Goal: Task Accomplishment & Management: Manage account settings

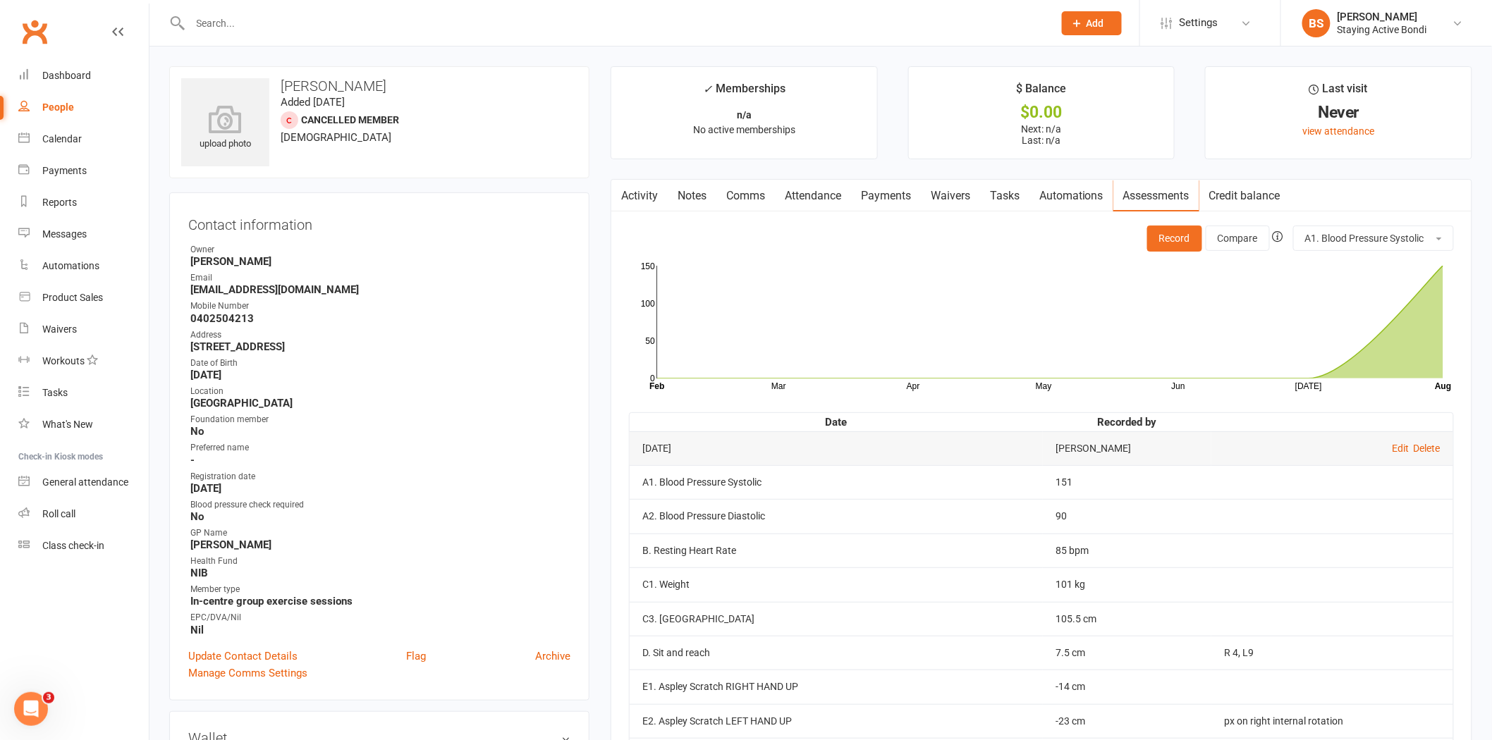
drag, startPoint x: 519, startPoint y: 26, endPoint x: 515, endPoint y: 2, distance: 24.3
click at [519, 26] on input "text" at bounding box center [614, 23] width 857 height 20
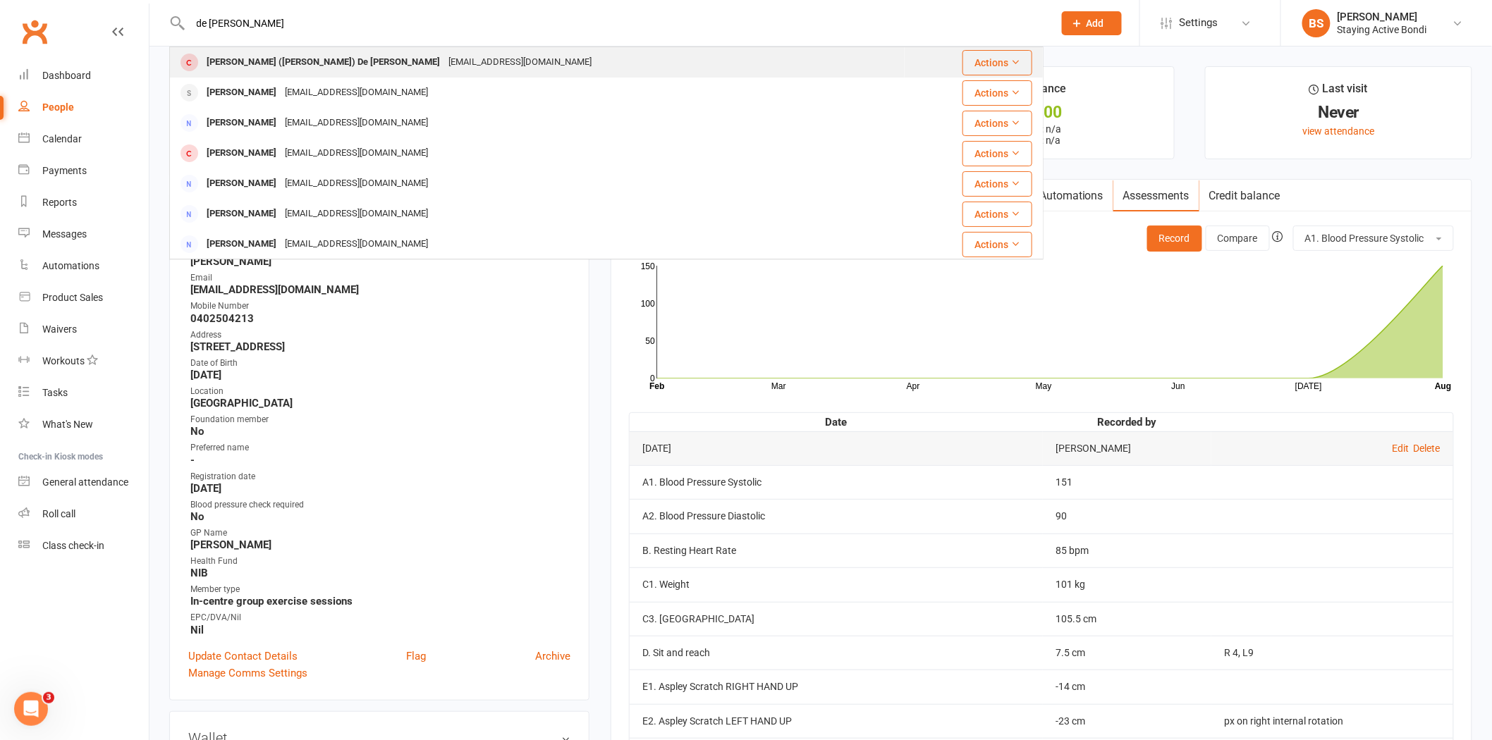
type input "de diana"
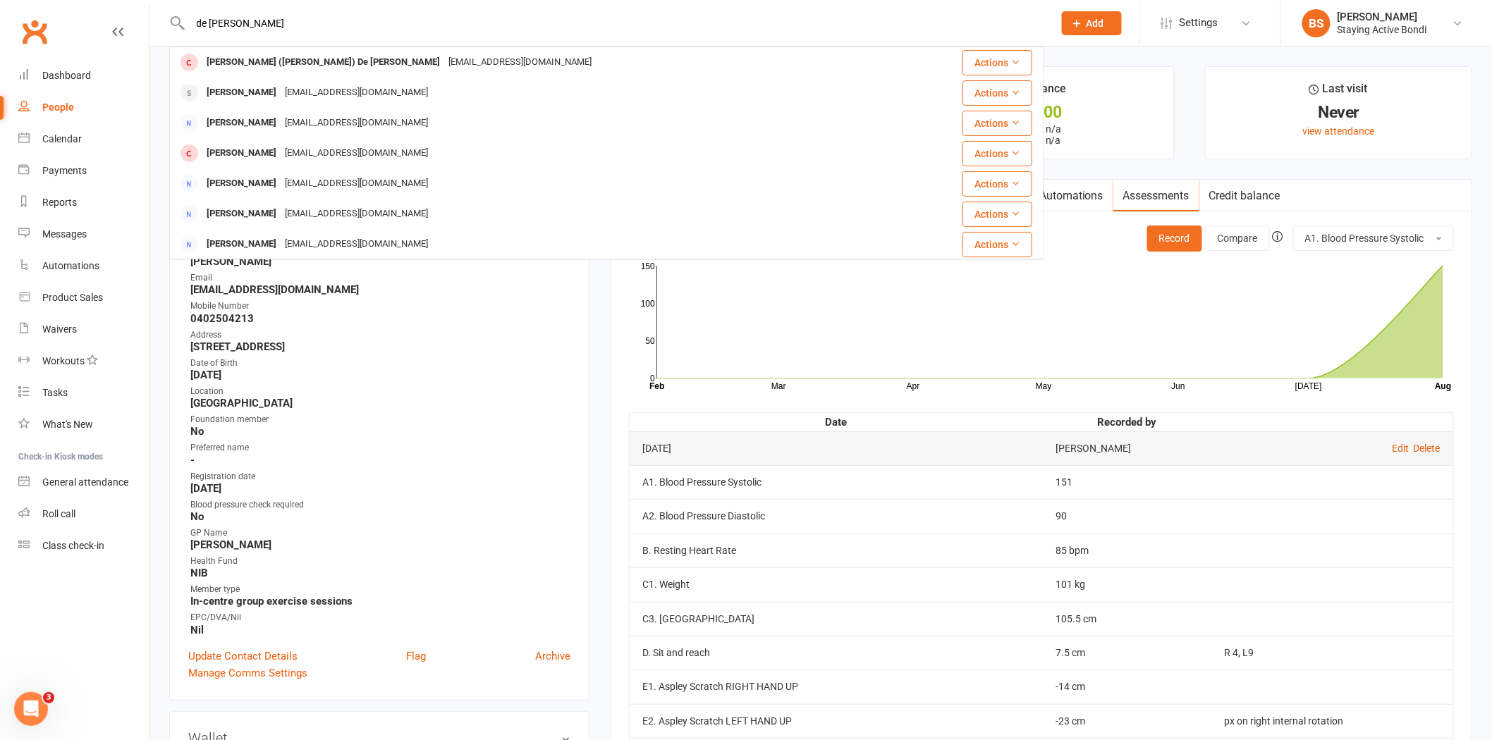
drag, startPoint x: 372, startPoint y: 67, endPoint x: 429, endPoint y: 75, distance: 57.6
click at [444, 66] on div "jddiana@gmail.com" at bounding box center [520, 62] width 152 height 20
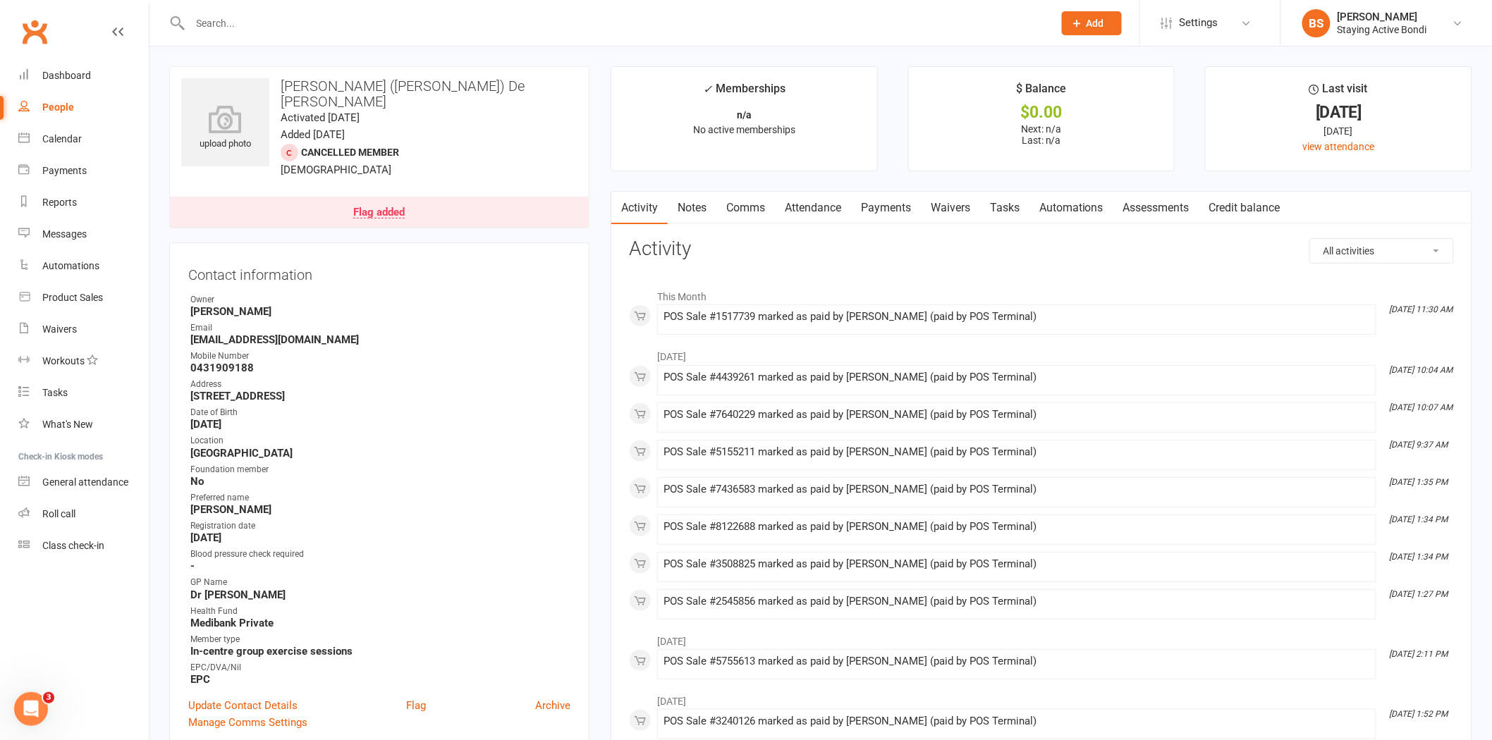
click at [1151, 202] on link "Assessments" at bounding box center [1156, 208] width 86 height 32
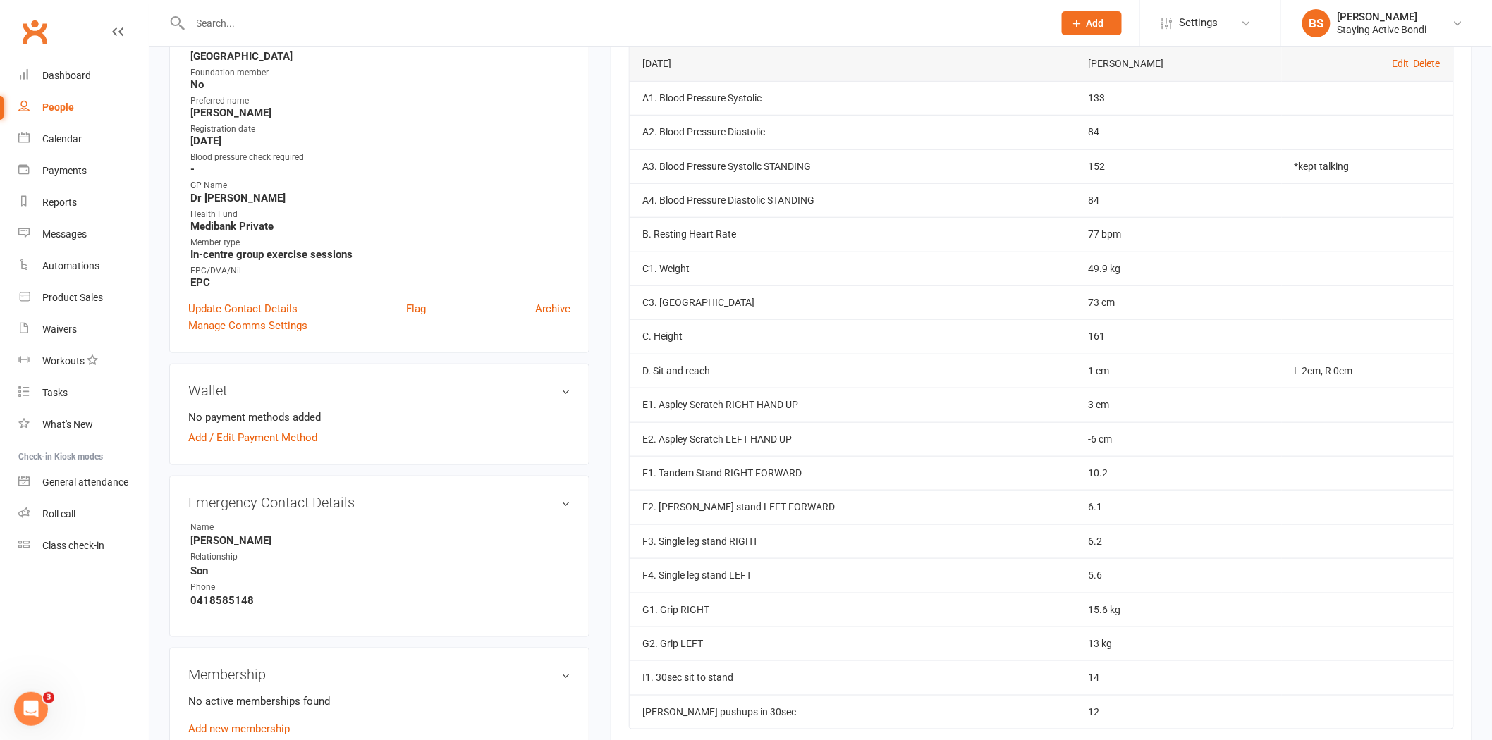
scroll to position [391, 0]
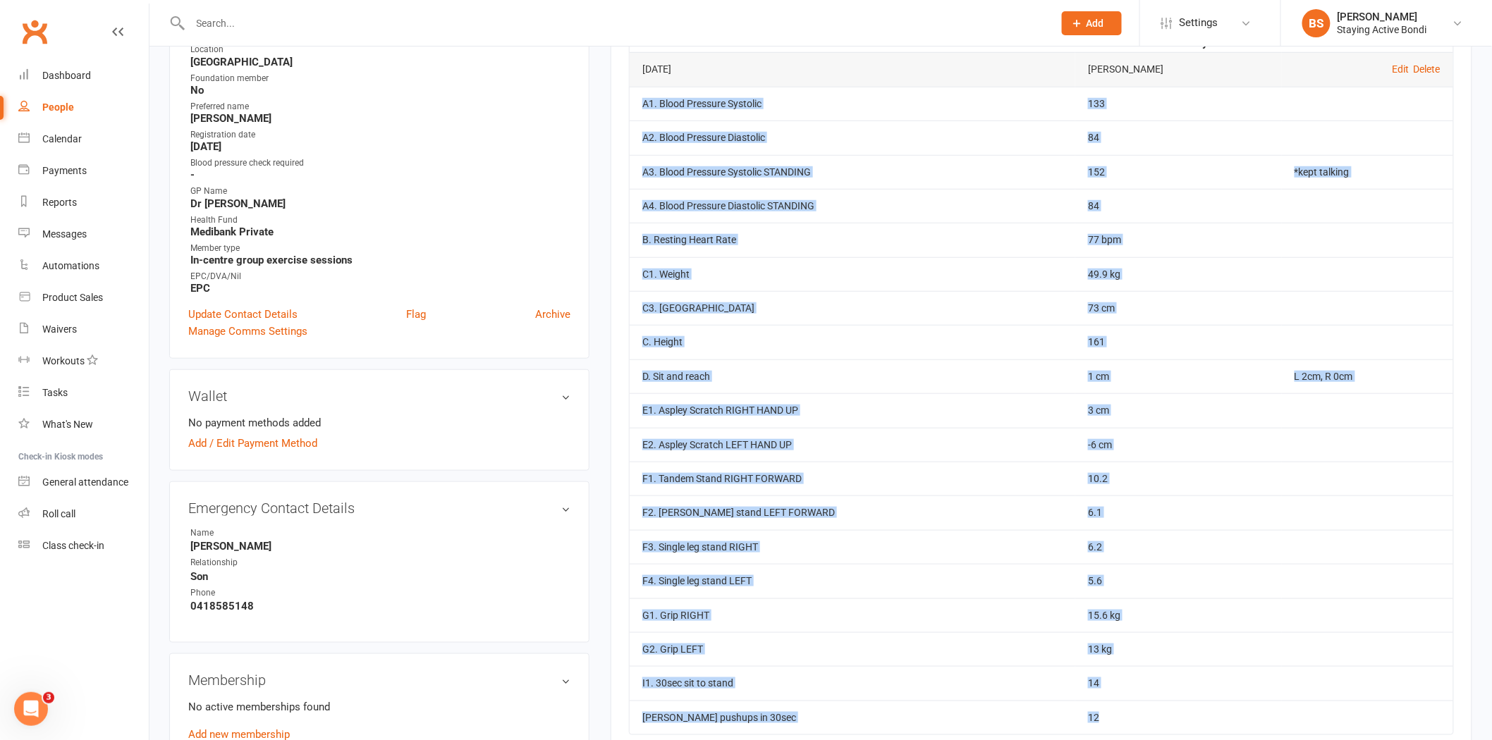
drag, startPoint x: 1110, startPoint y: 720, endPoint x: 632, endPoint y: 107, distance: 777.0
click at [632, 107] on tbody "Nov 4, 2024 Bree Sommer Edit Delete A1. Blood Pressure Systolic 133 A2. Blood P…" at bounding box center [1041, 393] width 823 height 682
copy tbody "A1. Blood Pressure Systolic 133 A2. Blood Pressure Diastolic 84 A3. Blood Press…"
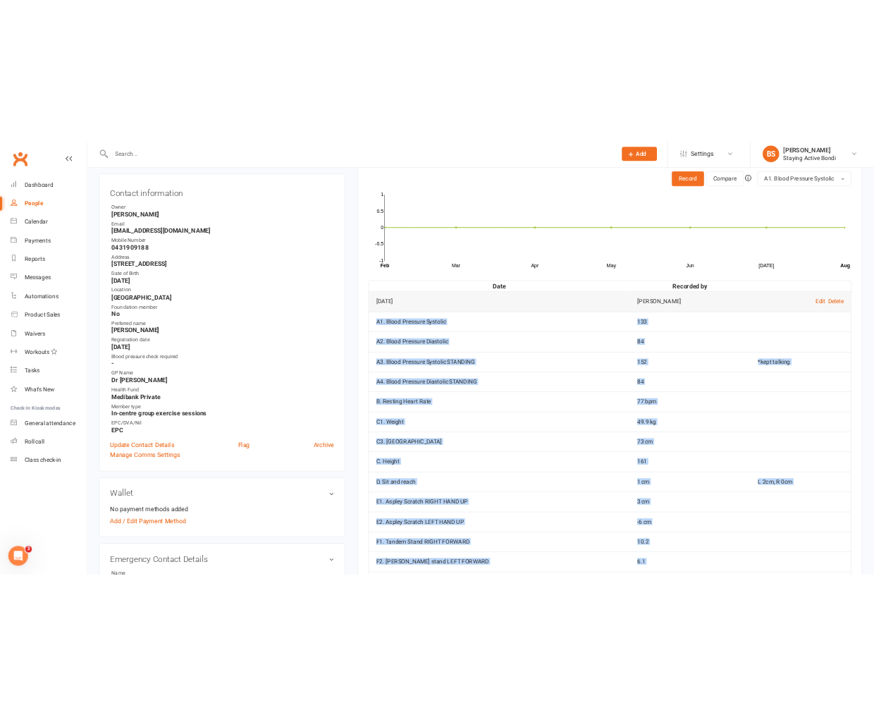
scroll to position [78, 0]
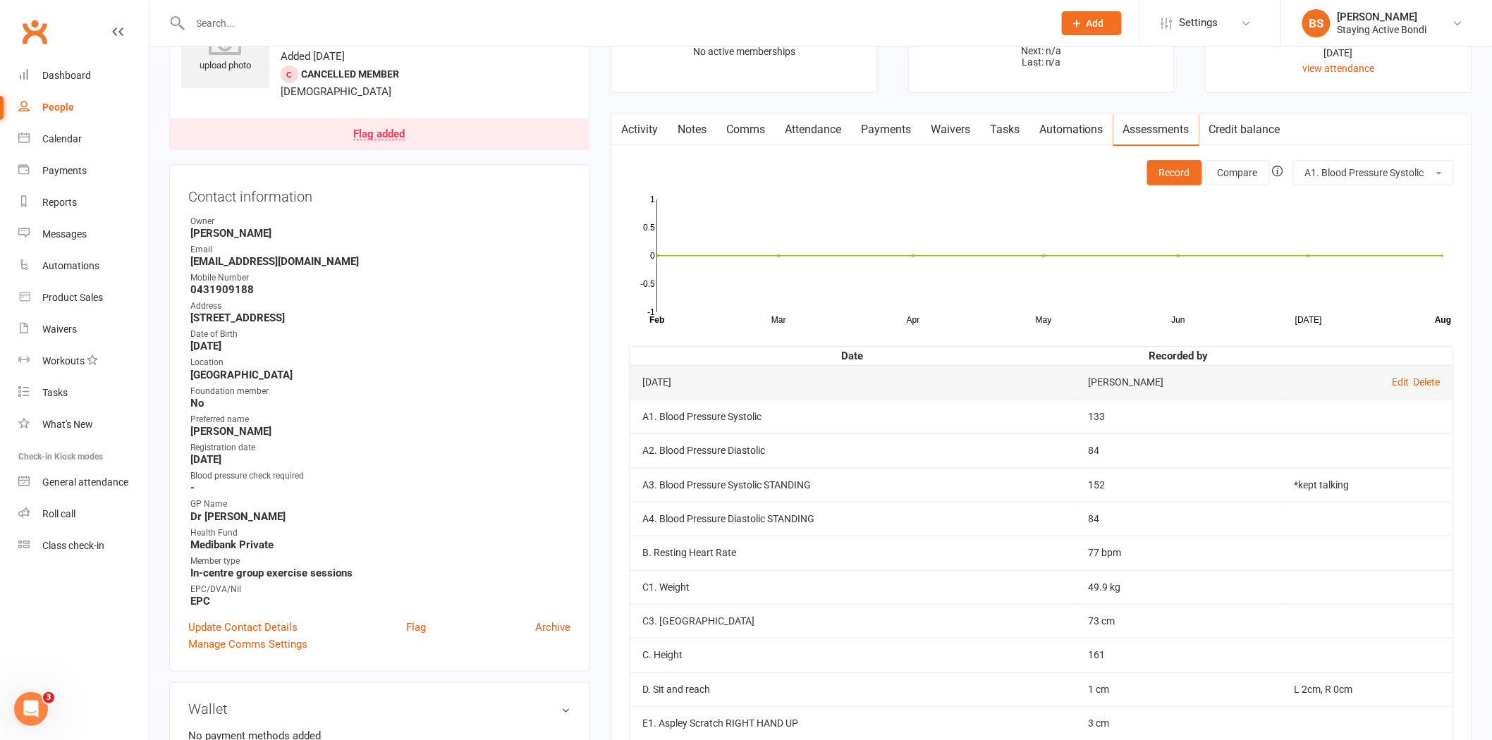
click at [541, 300] on div "Address" at bounding box center [380, 306] width 380 height 13
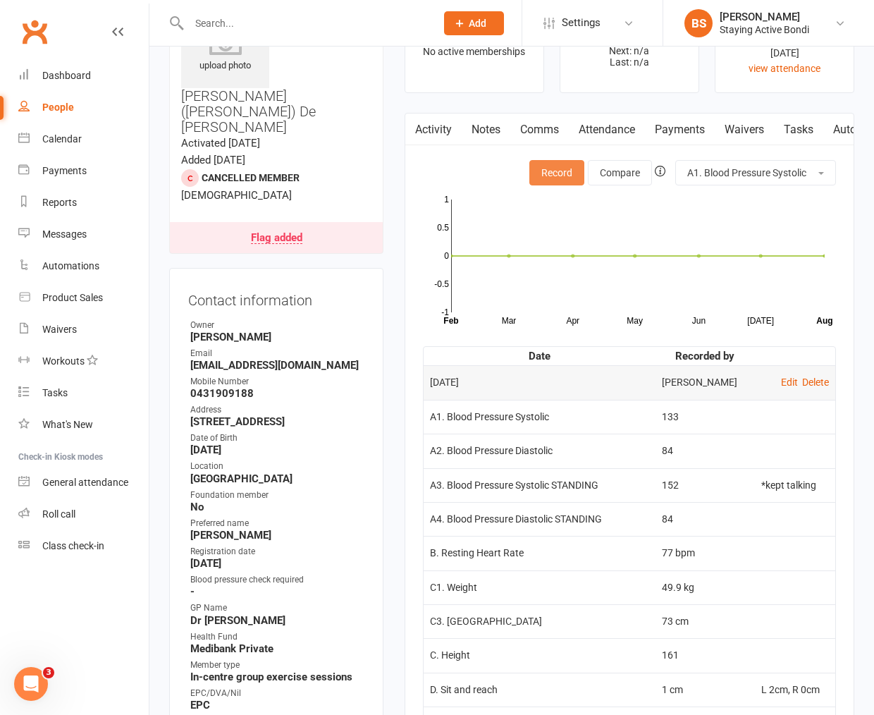
click at [556, 166] on button "Record" at bounding box center [556, 172] width 55 height 25
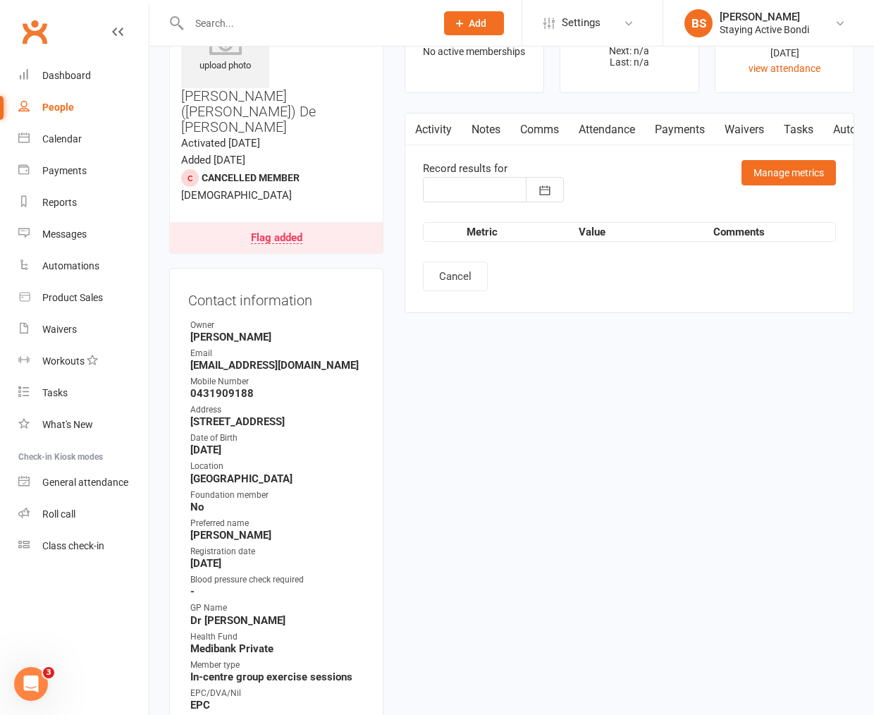
type input "[DATE]"
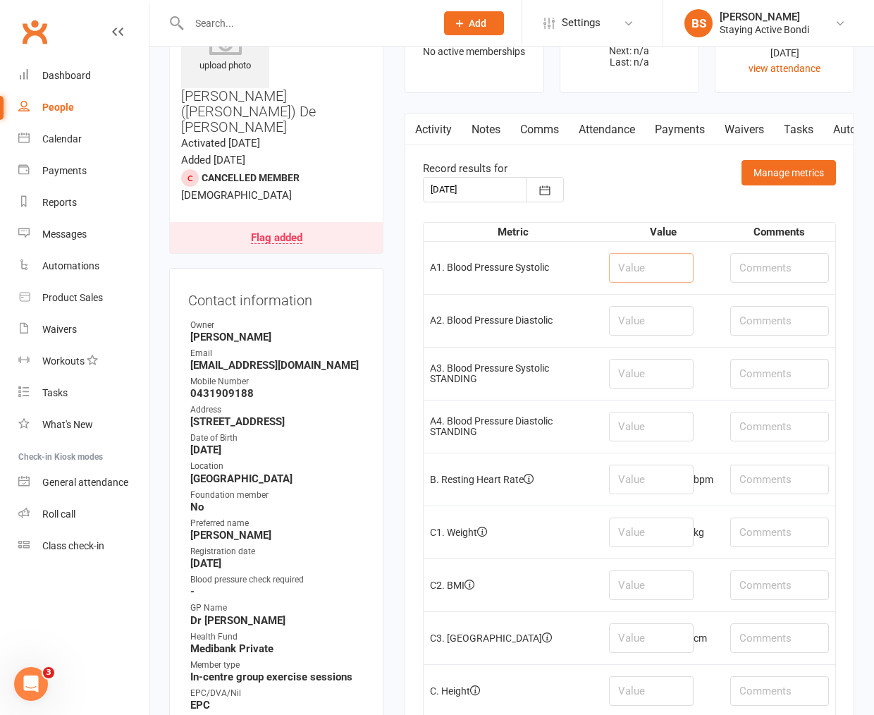
click at [633, 268] on input "number" at bounding box center [651, 268] width 85 height 30
type input "121"
click at [628, 316] on input "number" at bounding box center [651, 321] width 85 height 30
type input "72"
click at [656, 376] on input "number" at bounding box center [651, 374] width 85 height 30
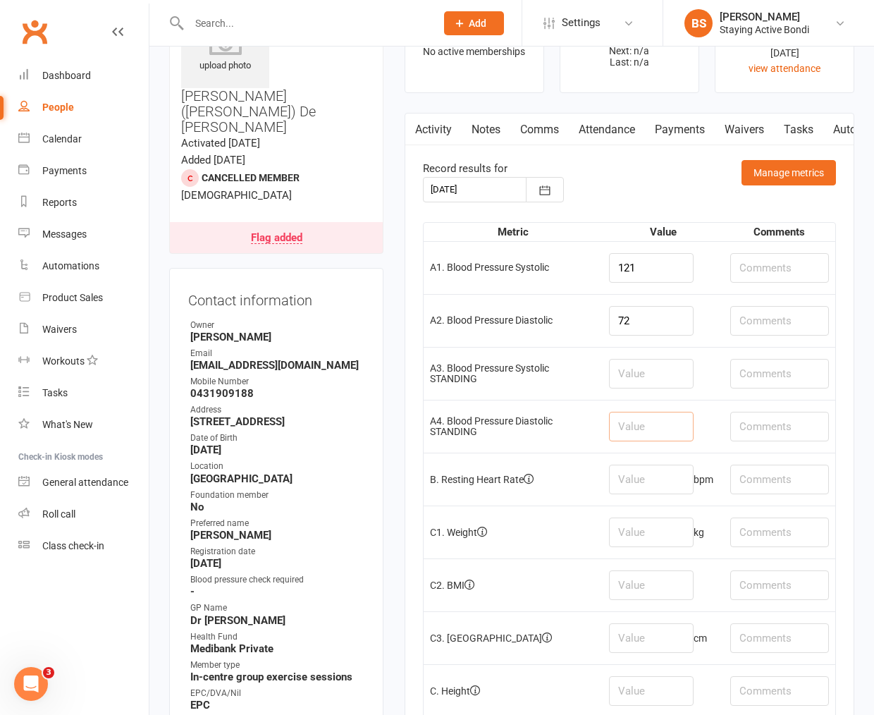
click at [646, 437] on input "number" at bounding box center [651, 427] width 85 height 30
click at [645, 476] on input "number" at bounding box center [651, 480] width 85 height 30
type input "70"
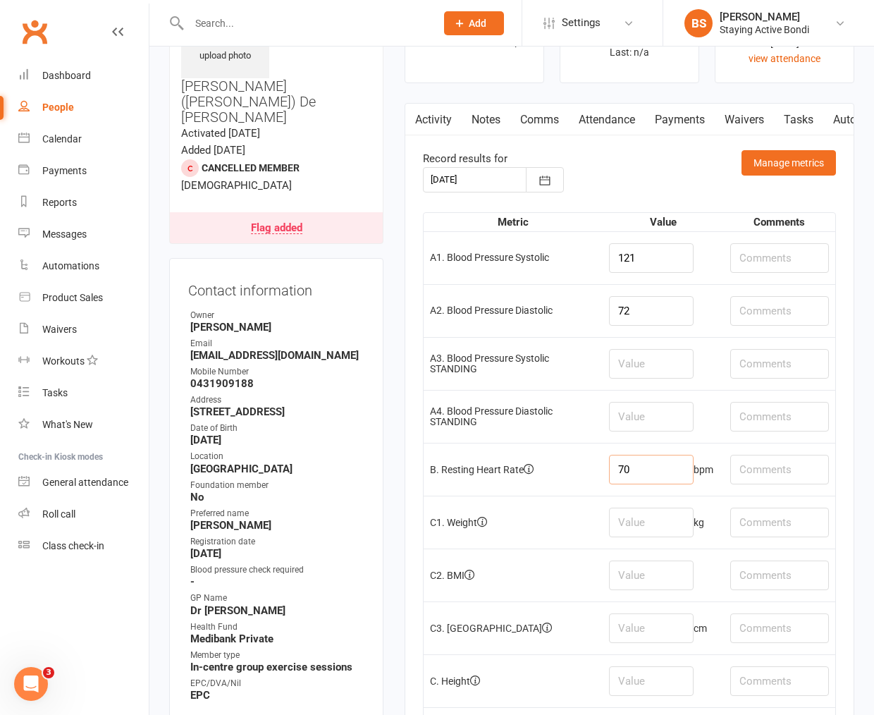
scroll to position [157, 0]
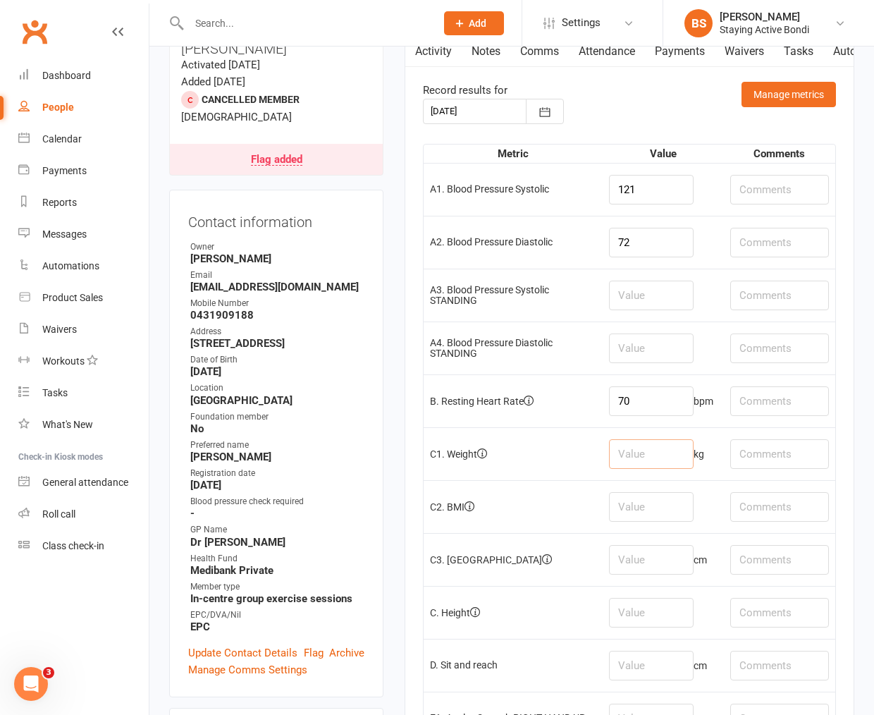
click at [646, 455] on input "number" at bounding box center [651, 454] width 85 height 30
type input "49.6"
click at [663, 566] on input "number" at bounding box center [651, 560] width 85 height 30
type input "73"
drag, startPoint x: 651, startPoint y: 606, endPoint x: 651, endPoint y: 625, distance: 19.0
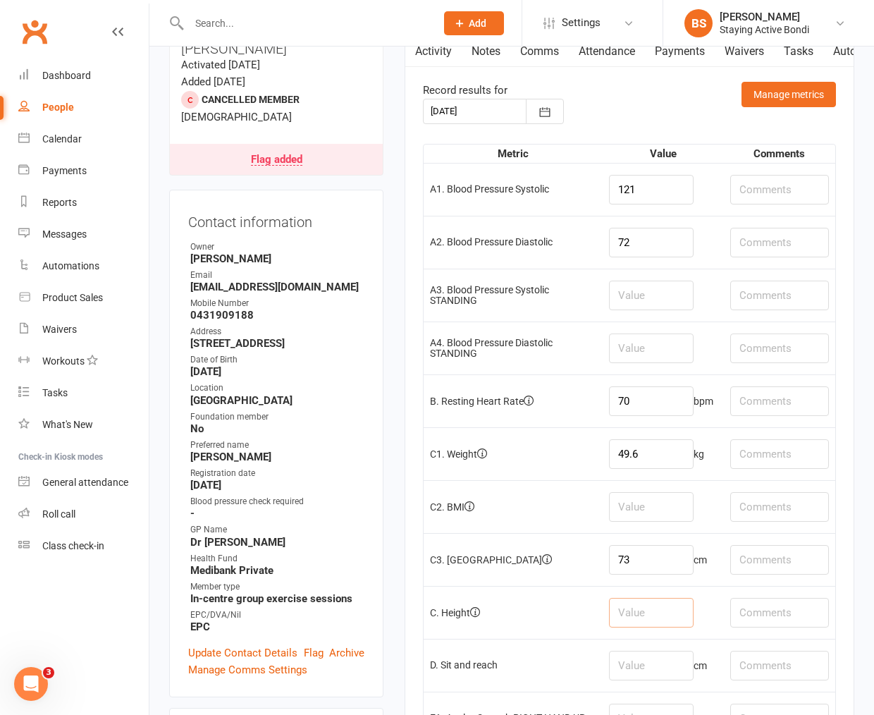
click at [651, 606] on input "number" at bounding box center [651, 613] width 85 height 30
click at [638, 665] on input "number" at bounding box center [651, 666] width 85 height 30
click at [615, 515] on input "number" at bounding box center [651, 507] width 85 height 30
click at [625, 570] on input "73" at bounding box center [651, 560] width 85 height 30
click at [616, 668] on input "number" at bounding box center [651, 666] width 85 height 30
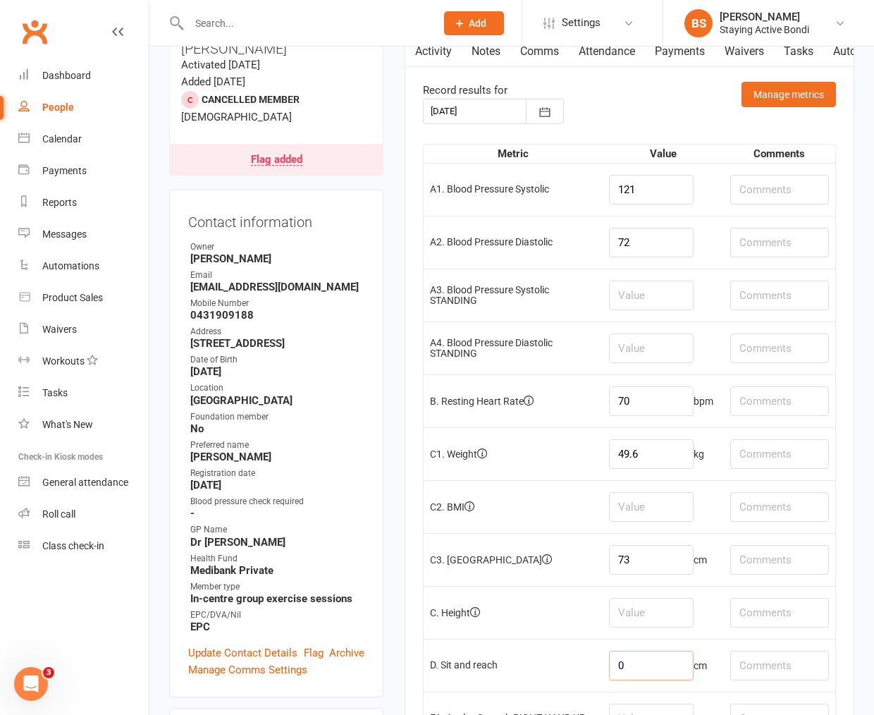
type input "0"
click at [776, 667] on input "text" at bounding box center [779, 666] width 99 height 30
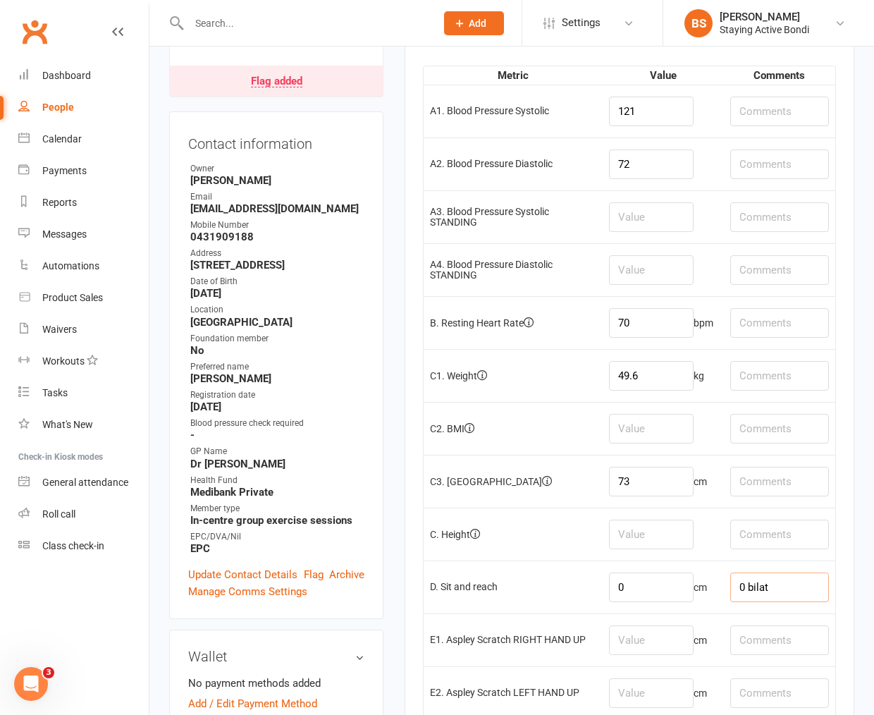
scroll to position [313, 0]
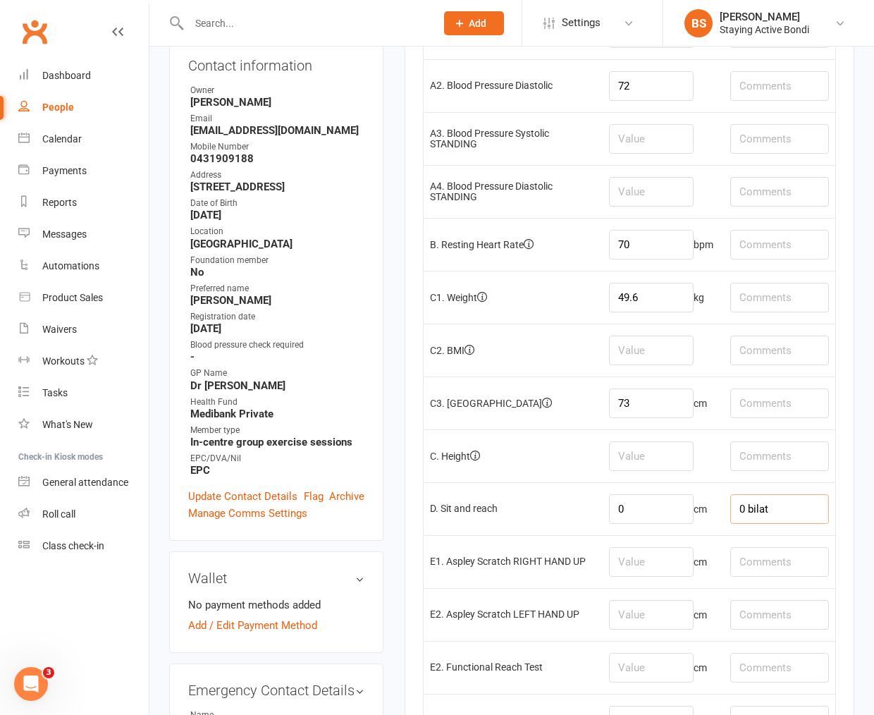
type input "0 bilat"
click at [670, 565] on input "number" at bounding box center [651, 562] width 85 height 30
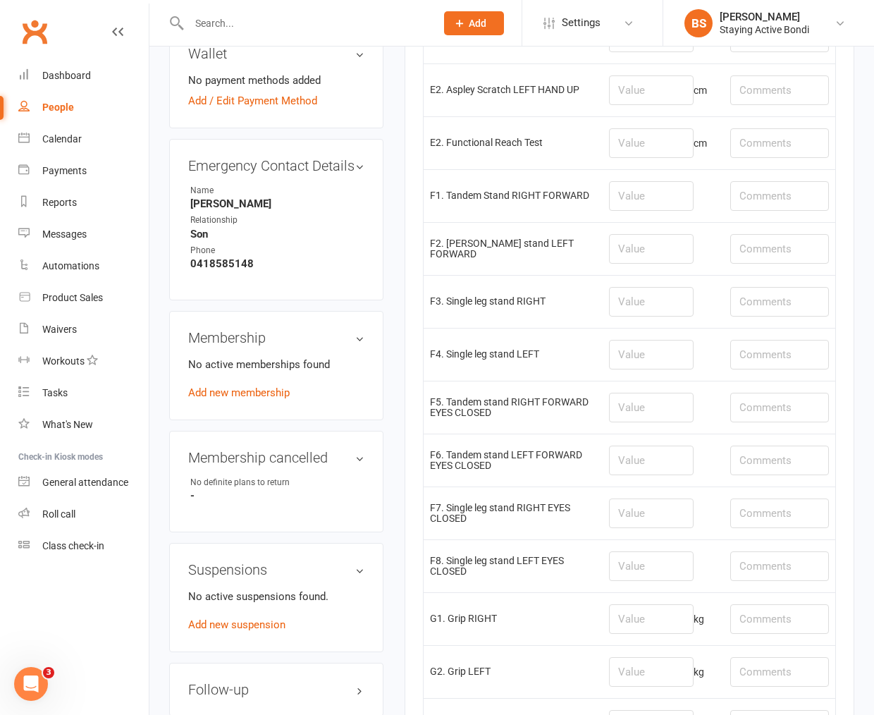
scroll to position [861, 0]
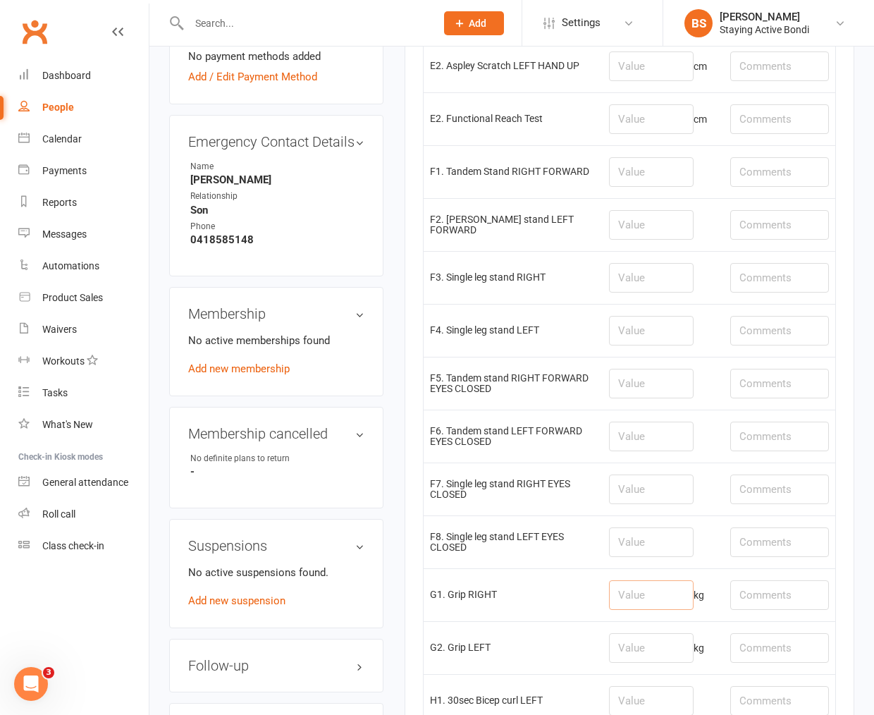
click at [644, 594] on input "number" at bounding box center [651, 595] width 85 height 30
type input "14.8"
click at [634, 656] on input "number" at bounding box center [651, 648] width 85 height 30
type input "12.6"
click at [646, 600] on input "14.8" at bounding box center [651, 595] width 85 height 30
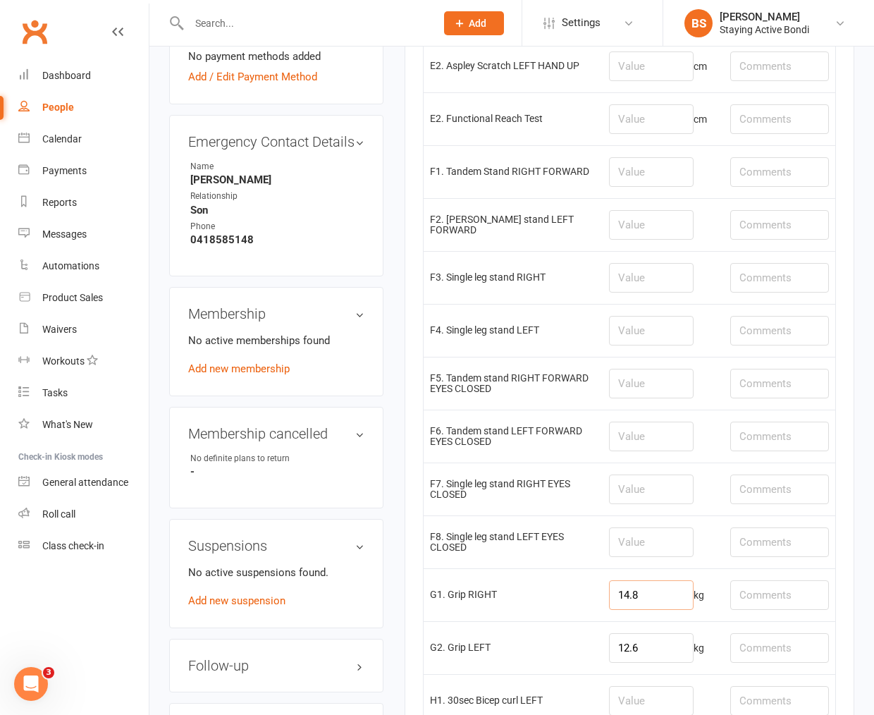
click at [646, 598] on input "14.8" at bounding box center [651, 595] width 85 height 30
click at [646, 596] on input "14.8" at bounding box center [651, 595] width 85 height 30
drag, startPoint x: 646, startPoint y: 595, endPoint x: 601, endPoint y: 601, distance: 44.9
click at [609, 601] on input "14.8" at bounding box center [651, 595] width 85 height 30
type input "17.1"
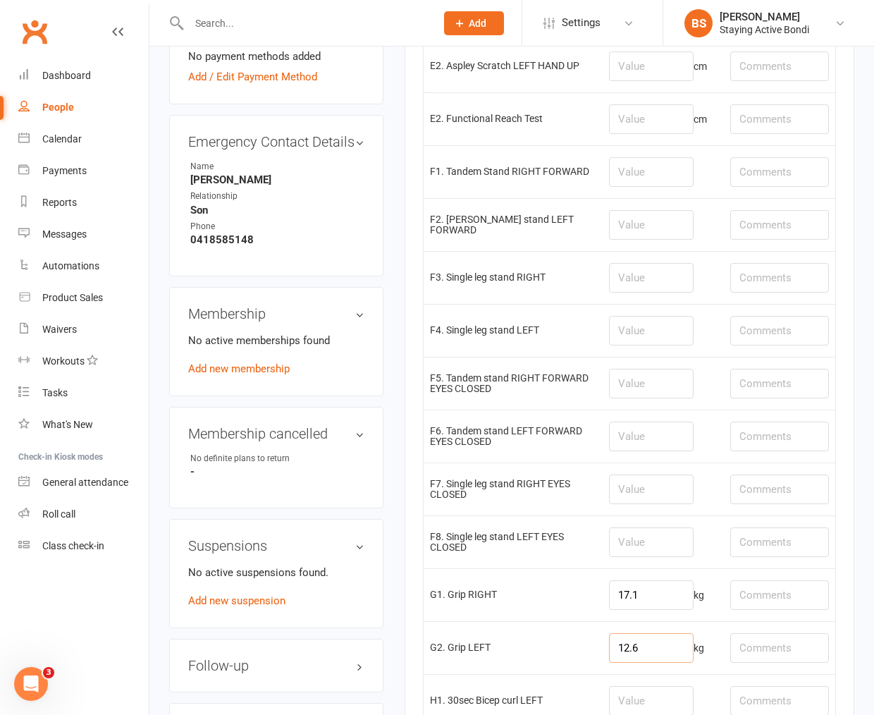
click at [634, 656] on input "12.6" at bounding box center [651, 648] width 85 height 30
type input "14"
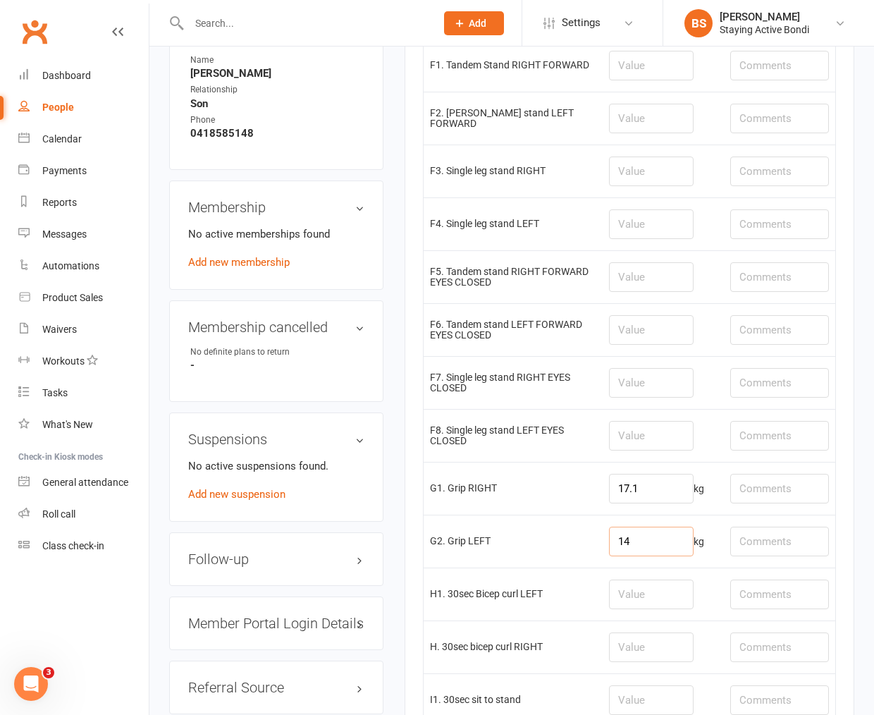
scroll to position [1018, 0]
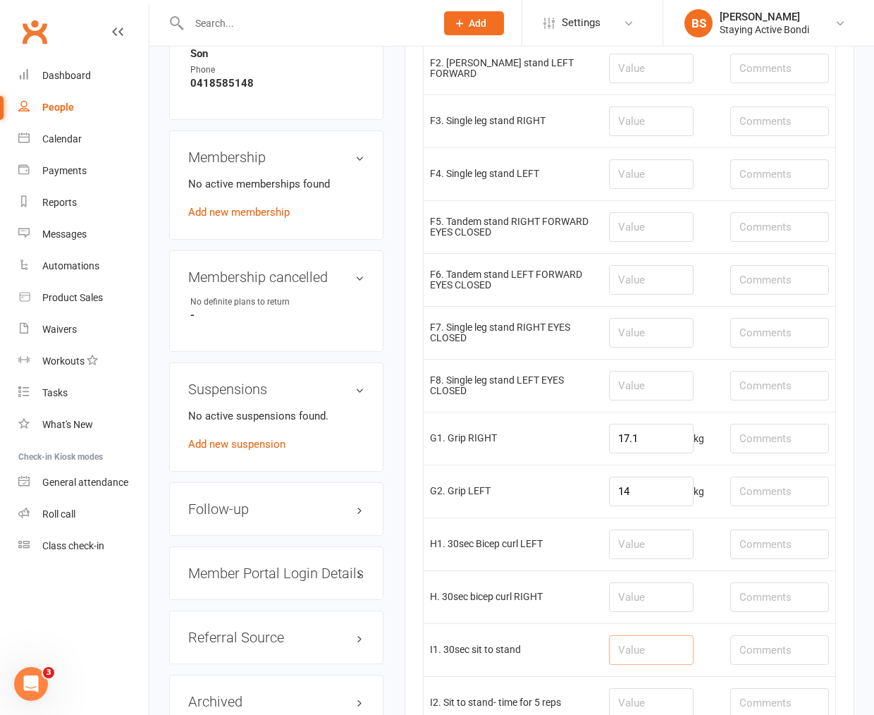
click at [634, 643] on input "number" at bounding box center [651, 650] width 85 height 30
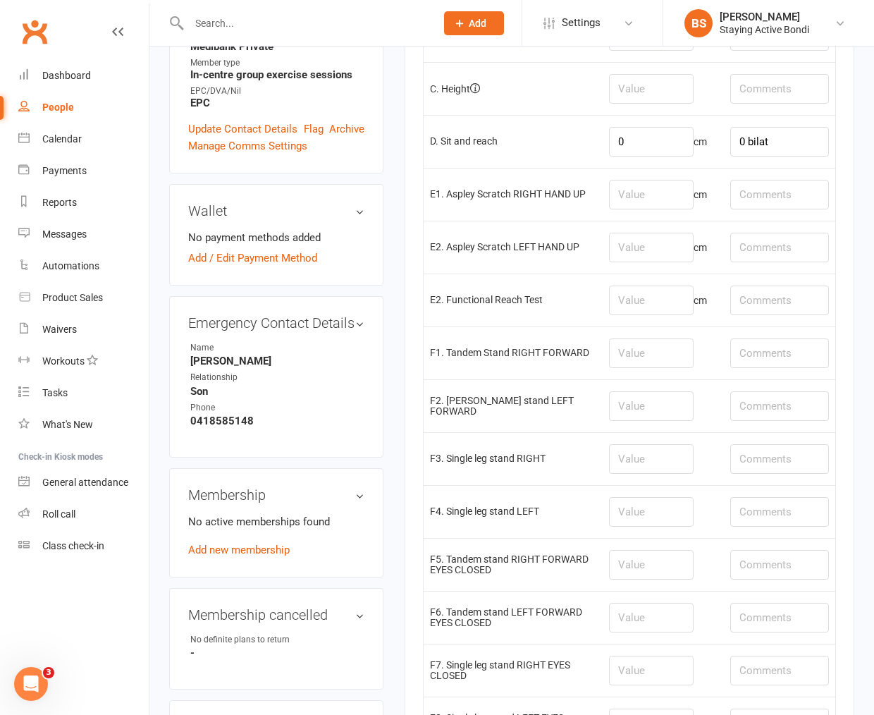
scroll to position [705, 0]
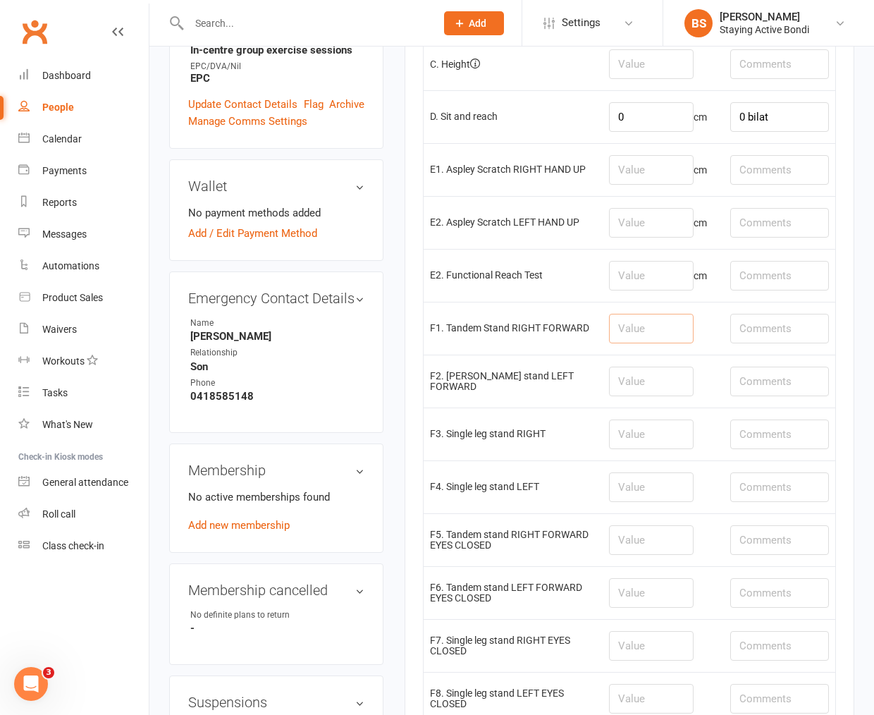
click at [627, 335] on input "number" at bounding box center [651, 329] width 85 height 30
click at [638, 331] on input "number" at bounding box center [651, 329] width 85 height 30
type input "30"
click at [653, 384] on input "number" at bounding box center [651, 382] width 85 height 30
type input "30"
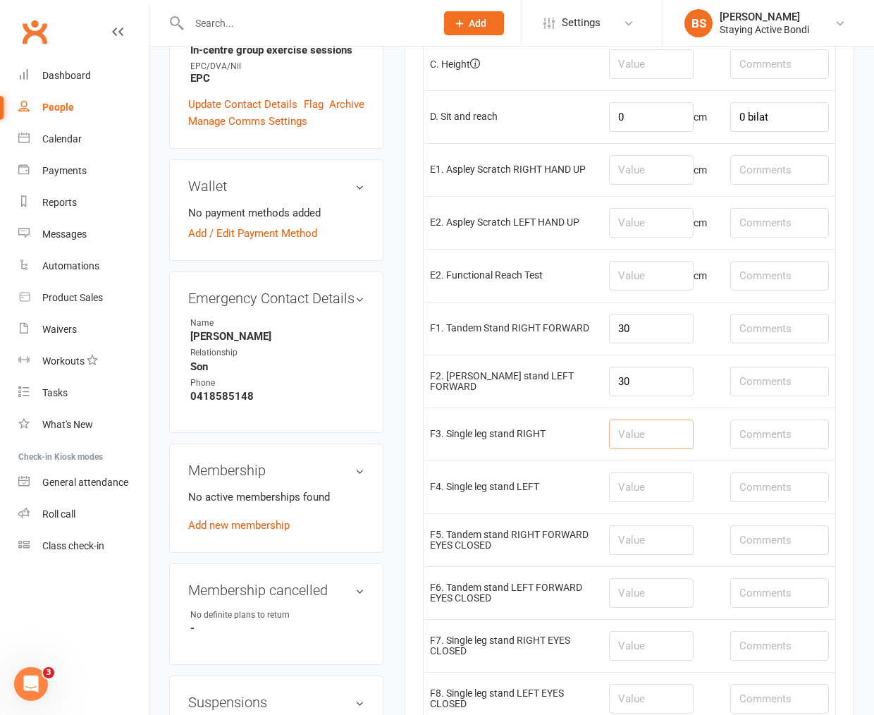
click at [642, 433] on input "number" at bounding box center [651, 434] width 85 height 30
type input "30"
click at [644, 497] on input "number" at bounding box center [651, 487] width 85 height 30
click at [632, 436] on input "30" at bounding box center [651, 434] width 85 height 30
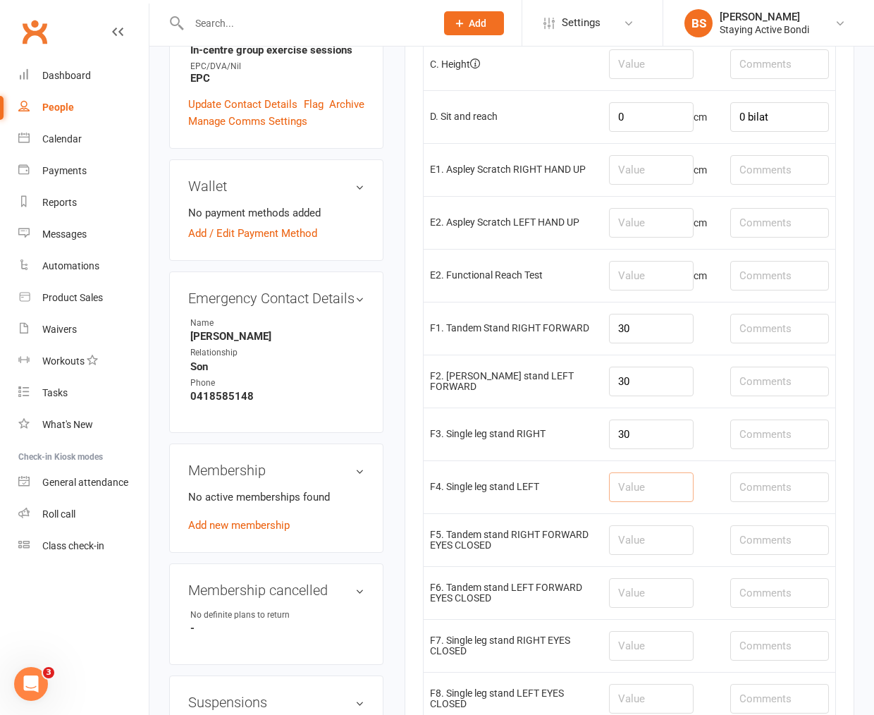
click at [616, 491] on input "number" at bounding box center [651, 487] width 85 height 30
type input "30"
click at [619, 433] on input "30" at bounding box center [651, 434] width 85 height 30
type input "23"
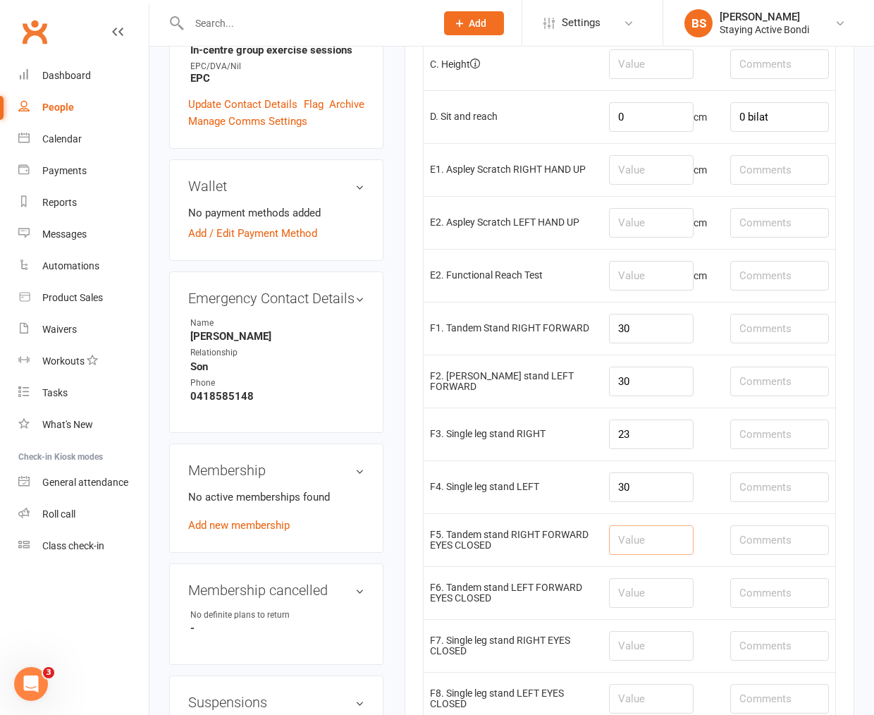
click at [633, 540] on input "number" at bounding box center [651, 540] width 85 height 30
type input "1"
type input "2.1"
click at [639, 597] on input "number" at bounding box center [651, 593] width 85 height 30
type input "1.3"
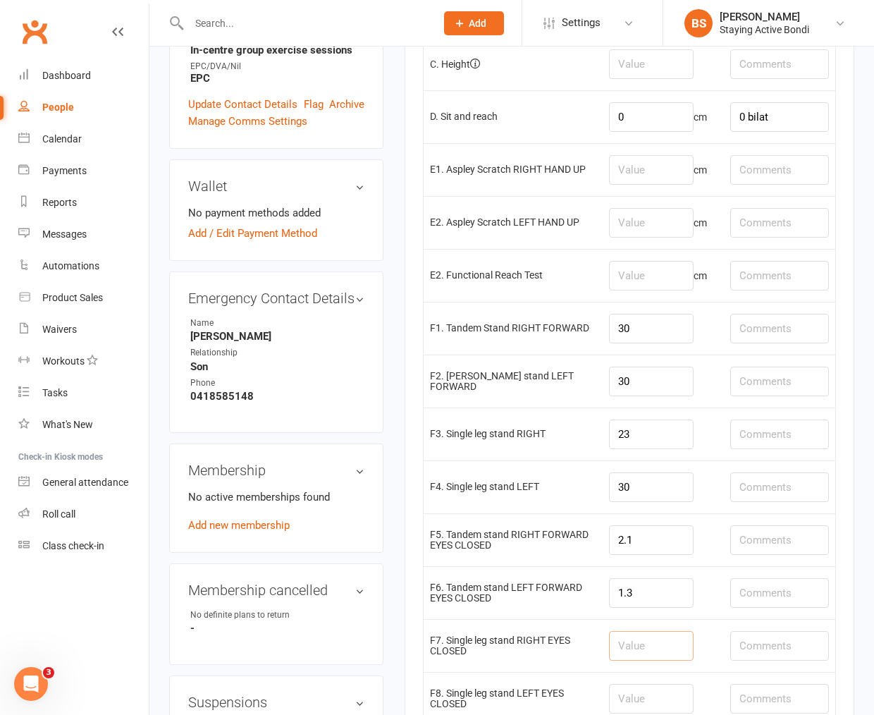
click at [637, 636] on input "number" at bounding box center [651, 646] width 85 height 30
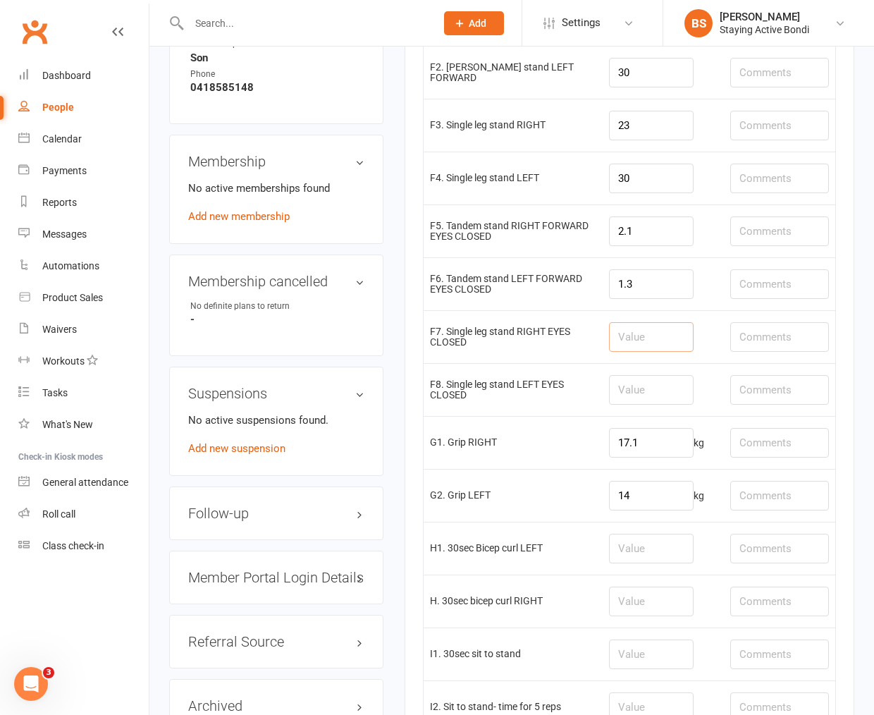
scroll to position [1018, 0]
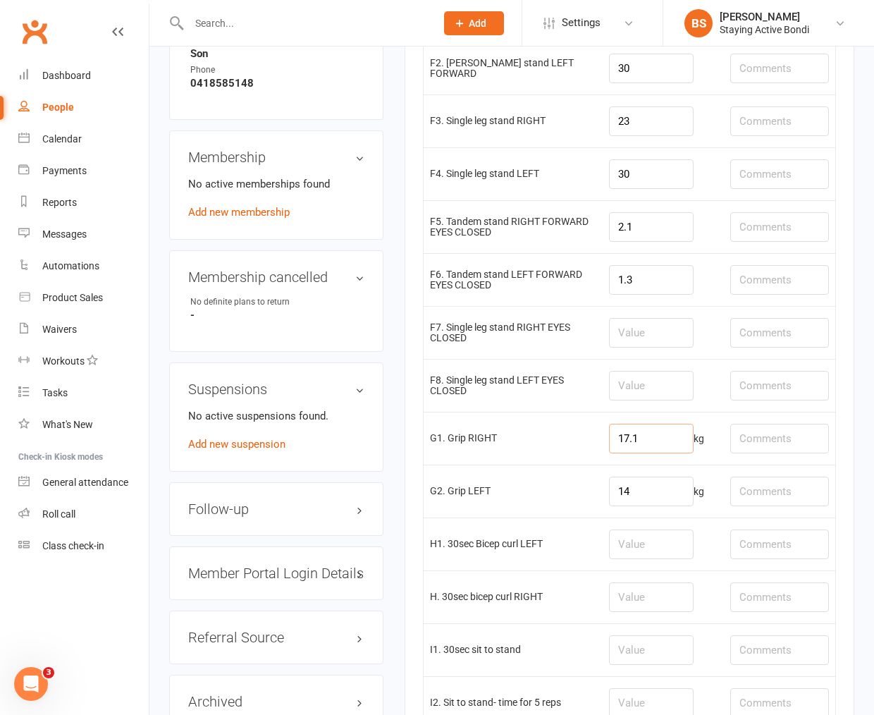
click at [639, 446] on input "17.1" at bounding box center [651, 439] width 85 height 30
click at [635, 548] on input "number" at bounding box center [651, 544] width 85 height 30
click at [625, 651] on input "number" at bounding box center [651, 650] width 85 height 30
type input "15"
click at [652, 608] on input "number" at bounding box center [651, 597] width 85 height 30
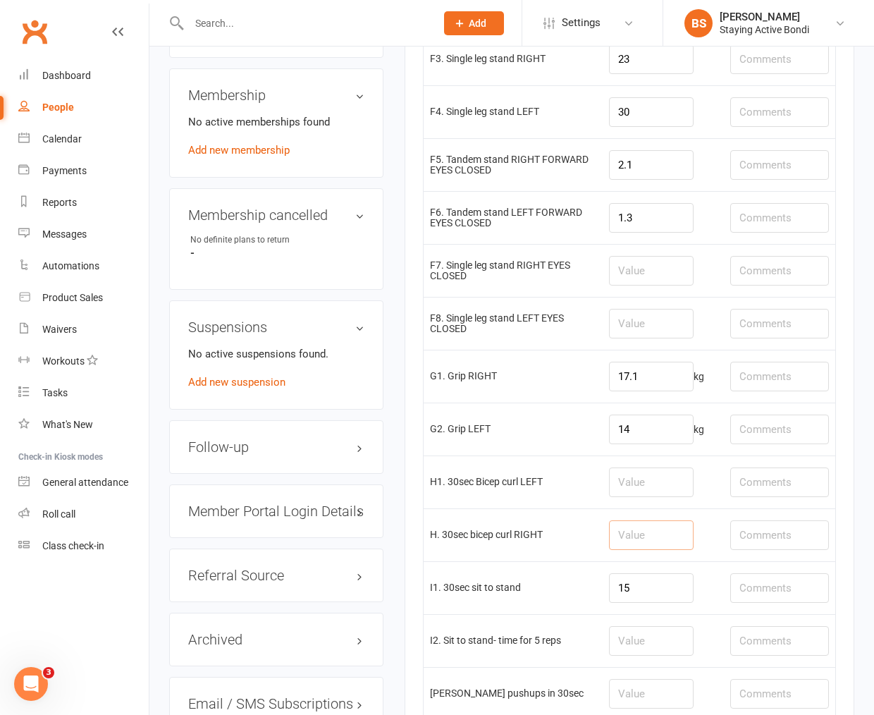
scroll to position [1096, 0]
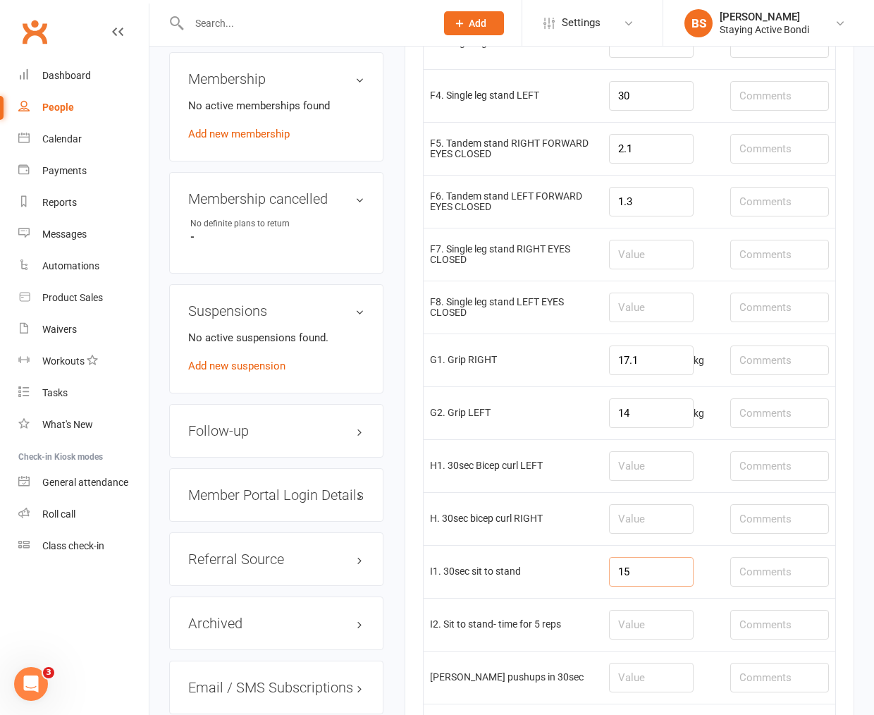
click at [637, 587] on input "15" at bounding box center [651, 572] width 85 height 30
click at [634, 622] on input "number" at bounding box center [651, 625] width 85 height 30
click at [630, 525] on input "number" at bounding box center [651, 519] width 85 height 30
click at [627, 481] on input "number" at bounding box center [651, 466] width 85 height 30
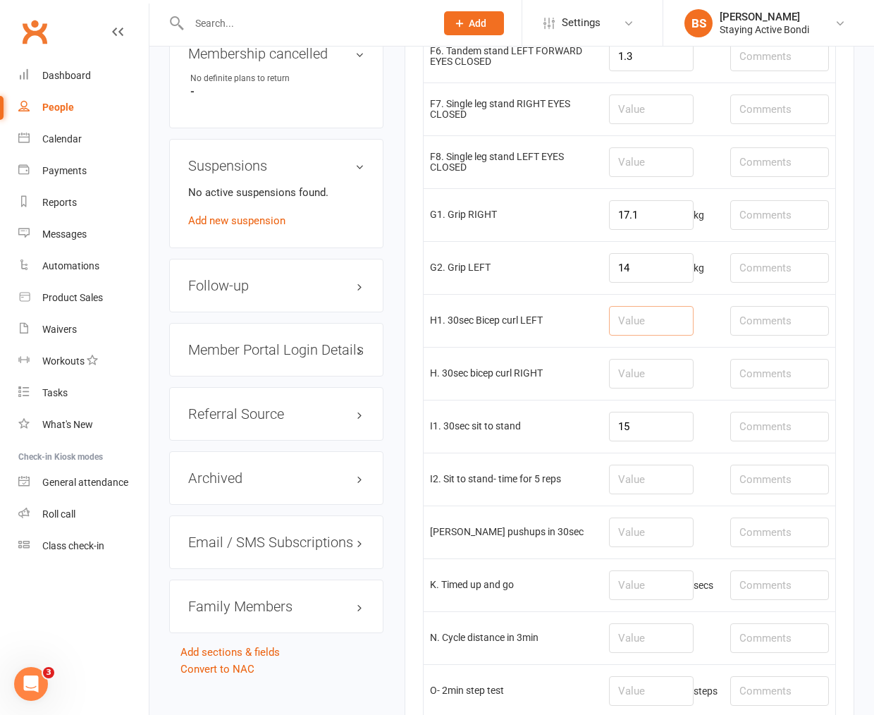
scroll to position [1331, 0]
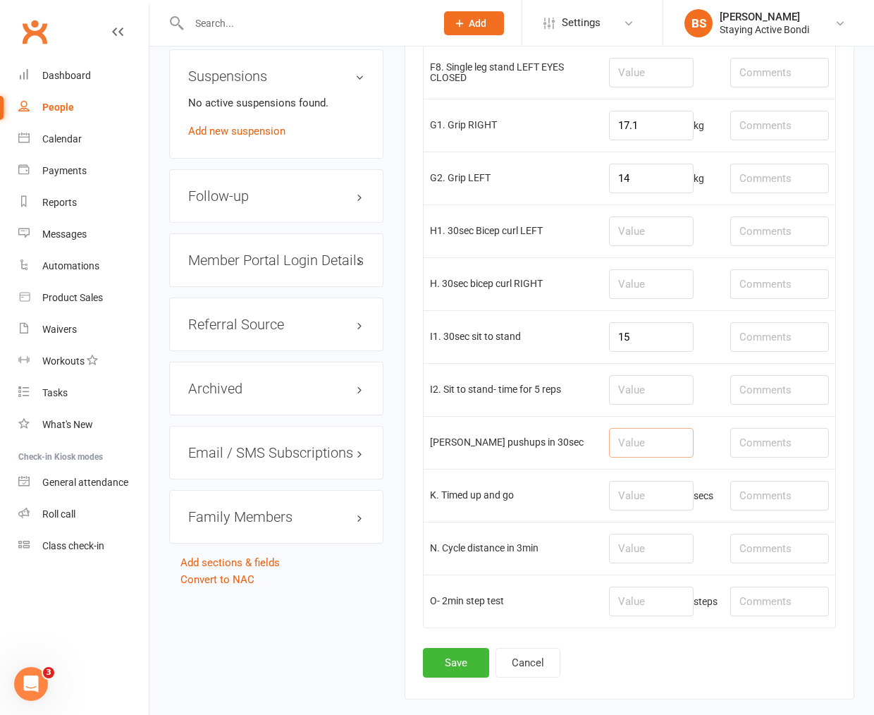
click at [649, 455] on input "number" at bounding box center [651, 443] width 85 height 30
type input "13"
click at [651, 496] on input "number" at bounding box center [651, 496] width 85 height 30
click at [660, 449] on input "13" at bounding box center [651, 443] width 85 height 30
click at [651, 496] on input "number" at bounding box center [651, 496] width 85 height 30
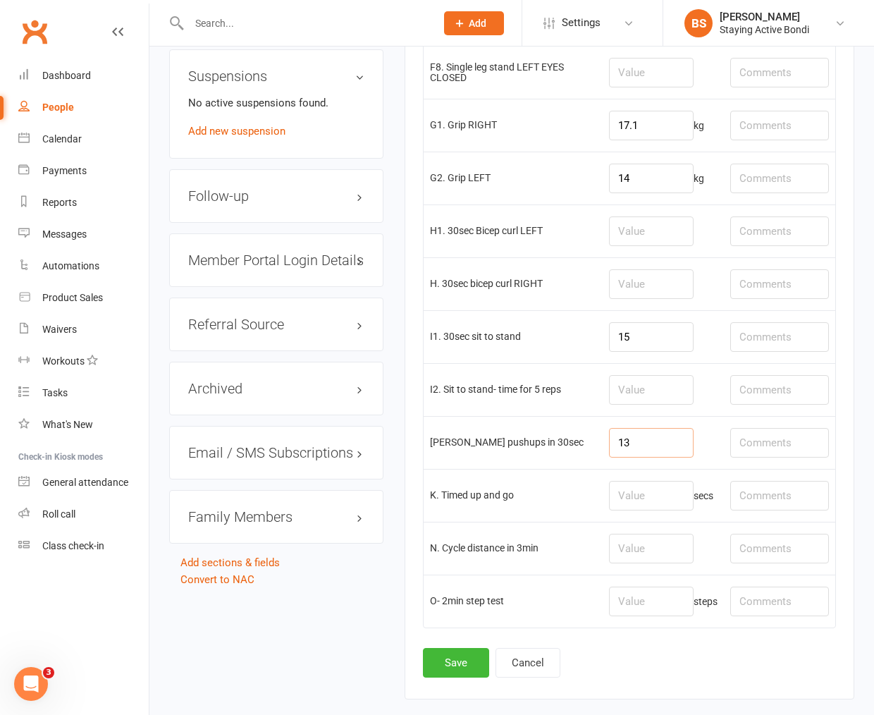
click at [654, 438] on input "13" at bounding box center [651, 443] width 85 height 30
click at [646, 502] on input "number" at bounding box center [651, 496] width 85 height 30
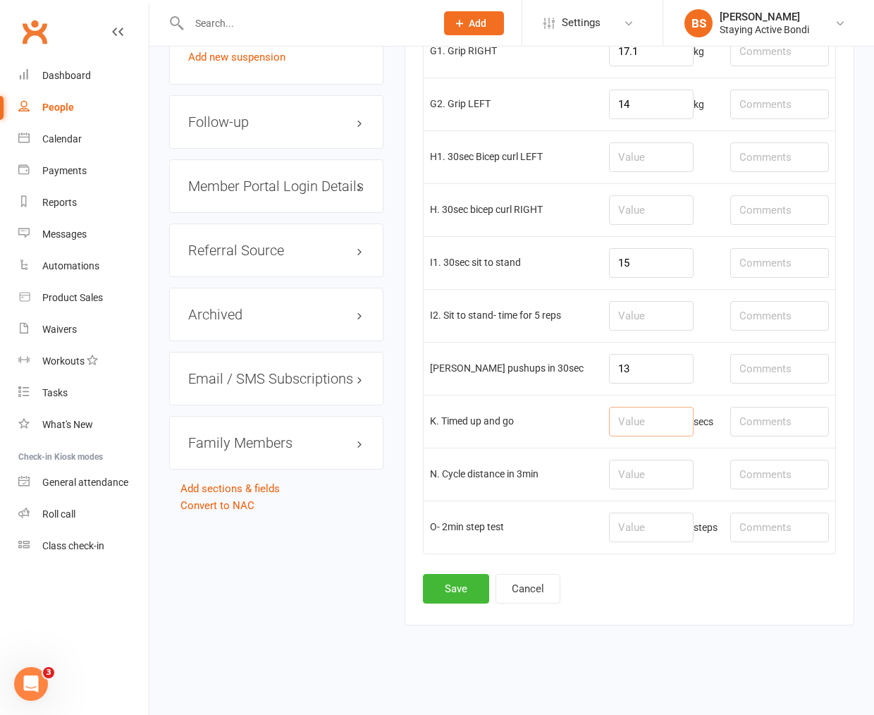
scroll to position [1411, 0]
click at [644, 531] on input "number" at bounding box center [651, 528] width 85 height 30
click at [654, 453] on td at bounding box center [663, 474] width 121 height 53
click at [656, 476] on input "number" at bounding box center [651, 475] width 85 height 30
type input "0.7"
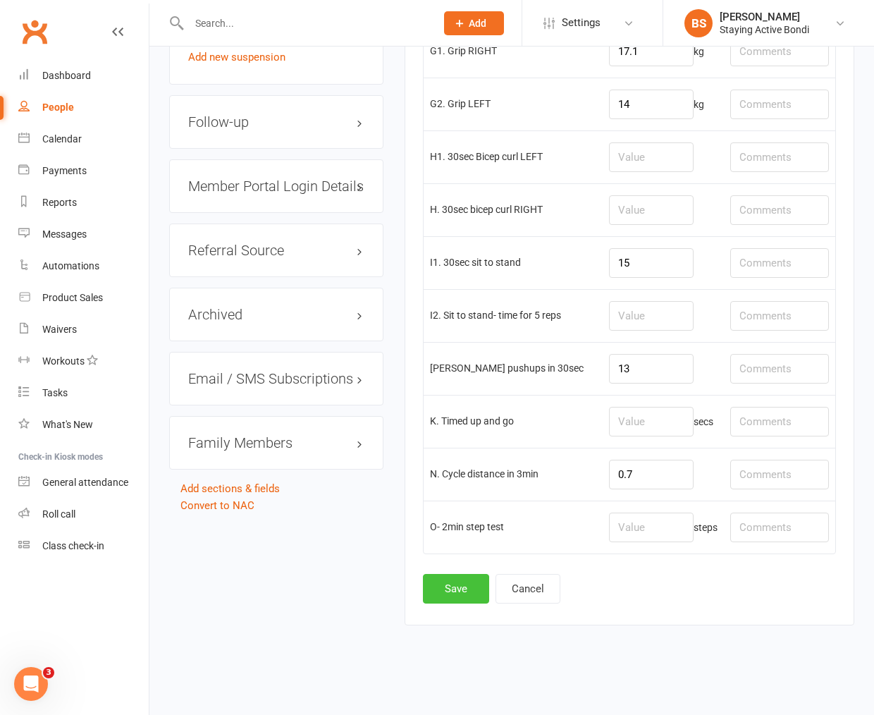
click at [469, 581] on button "Save" at bounding box center [456, 589] width 66 height 30
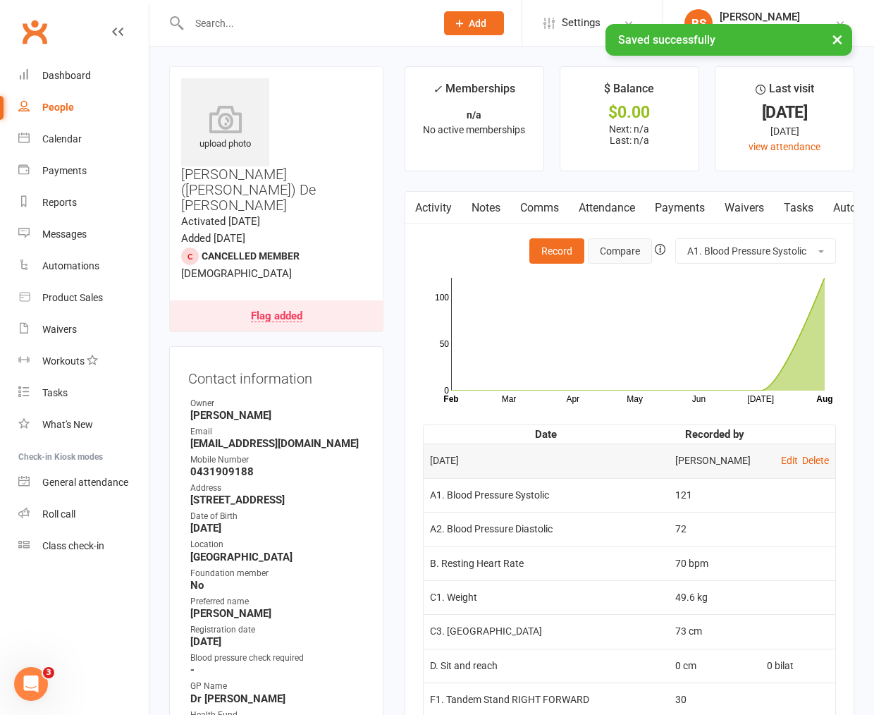
click at [610, 238] on button "Compare" at bounding box center [620, 250] width 64 height 25
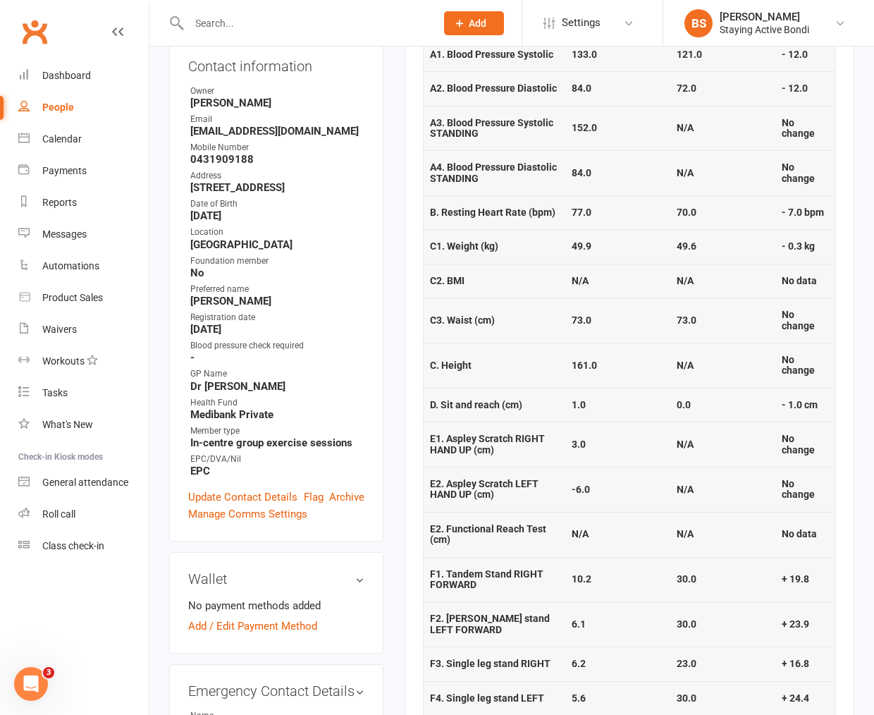
scroll to position [313, 0]
click at [679, 446] on strong "N/A" at bounding box center [685, 443] width 17 height 11
click at [673, 491] on td "N/A" at bounding box center [722, 488] width 105 height 45
click at [663, 438] on td "3.0" at bounding box center [617, 443] width 105 height 45
click at [668, 485] on td "-6.0" at bounding box center [617, 488] width 105 height 45
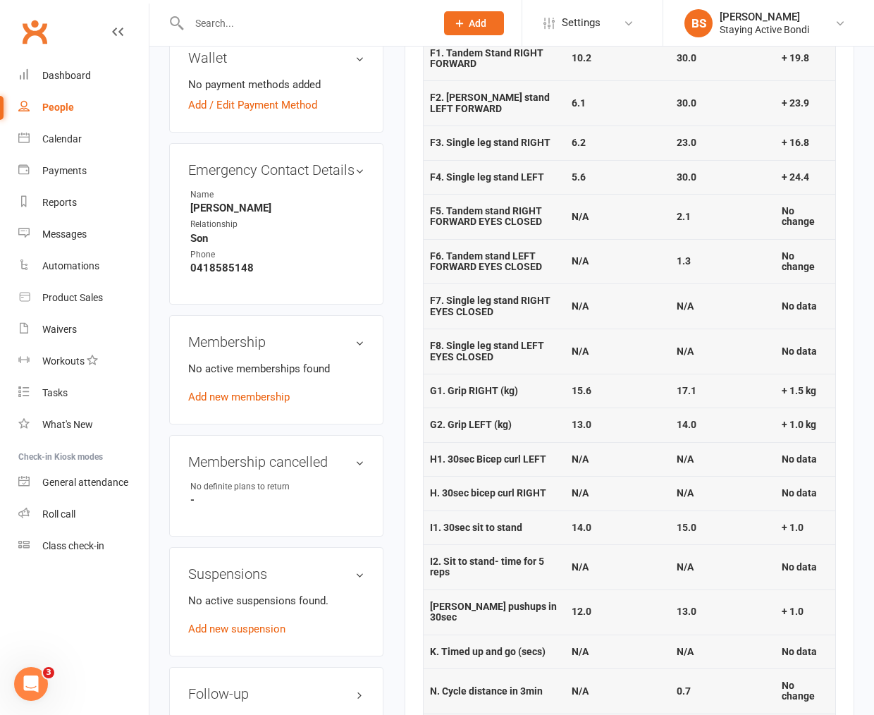
scroll to position [861, 0]
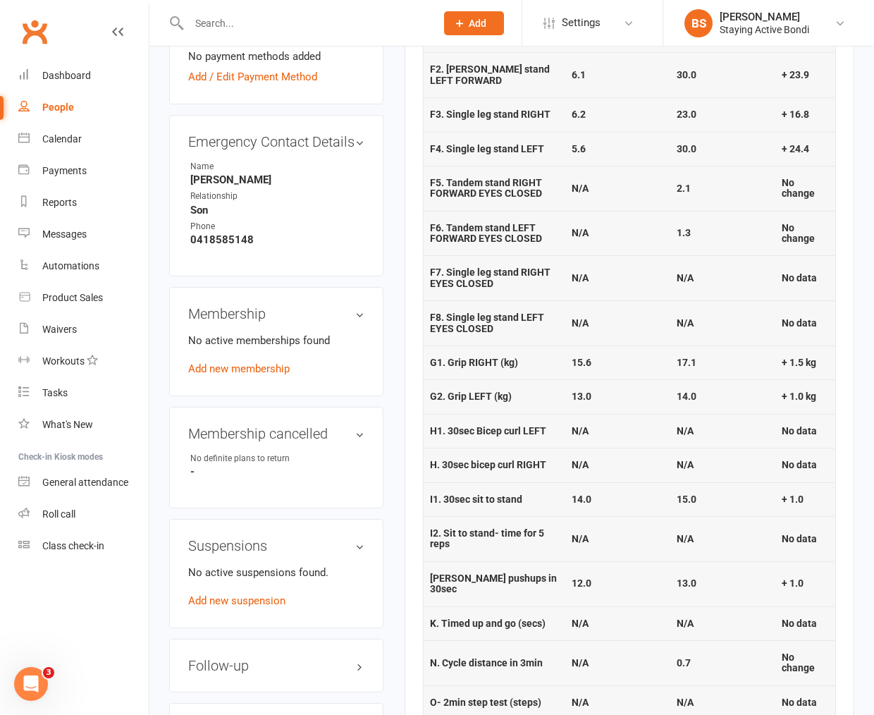
drag, startPoint x: 728, startPoint y: 446, endPoint x: 713, endPoint y: 470, distance: 28.0
click at [728, 446] on td "N/A" at bounding box center [722, 431] width 105 height 34
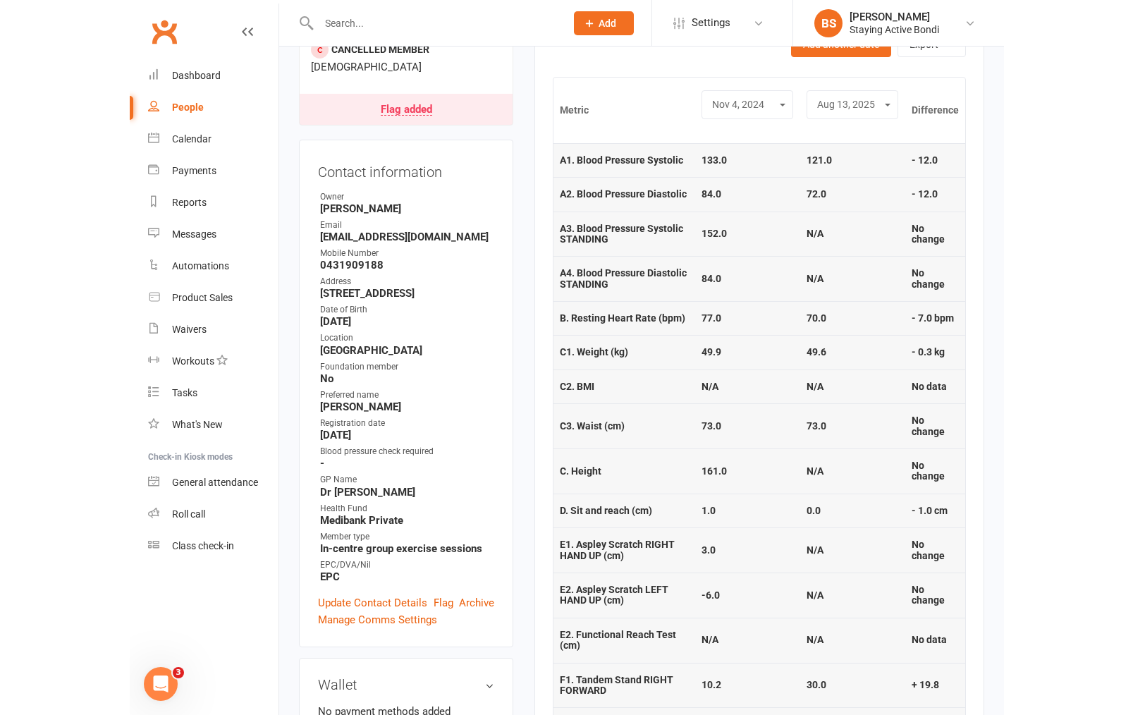
scroll to position [0, 0]
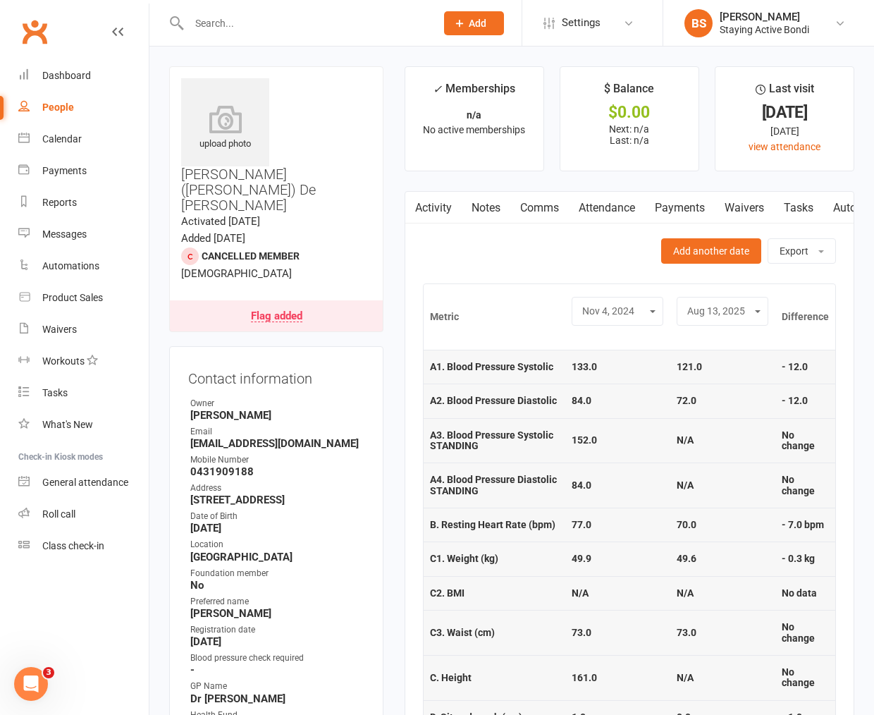
click at [689, 206] on link "Payments" at bounding box center [680, 208] width 70 height 32
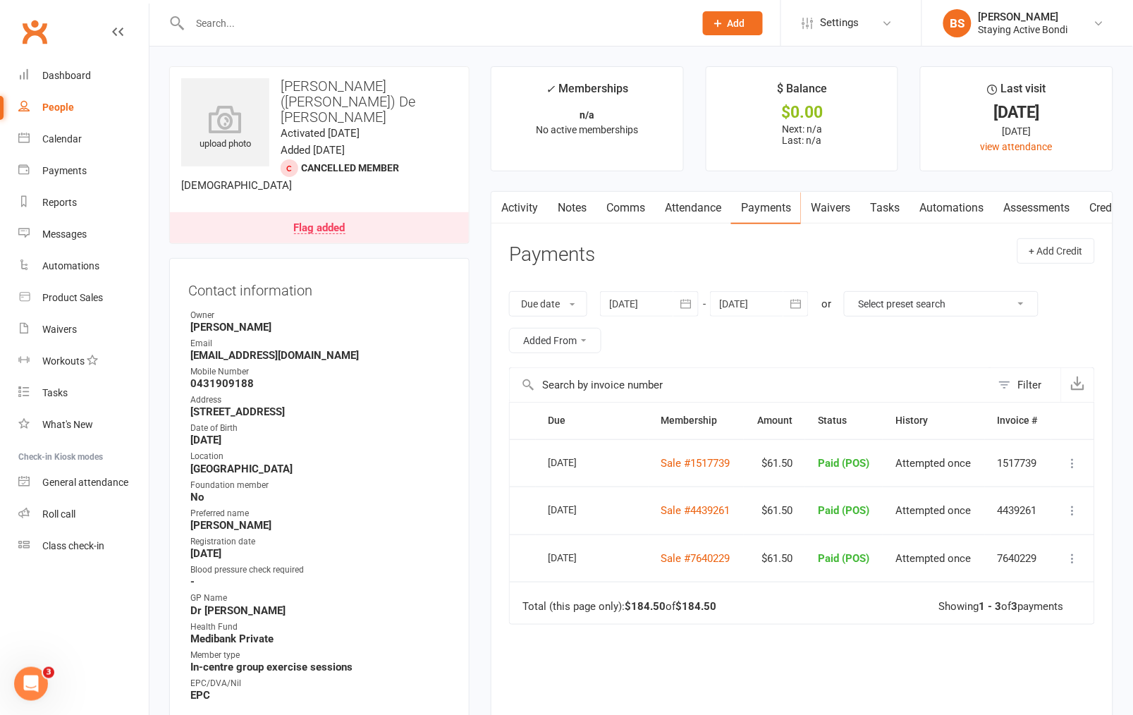
click at [1045, 206] on link "Assessments" at bounding box center [1036, 208] width 86 height 32
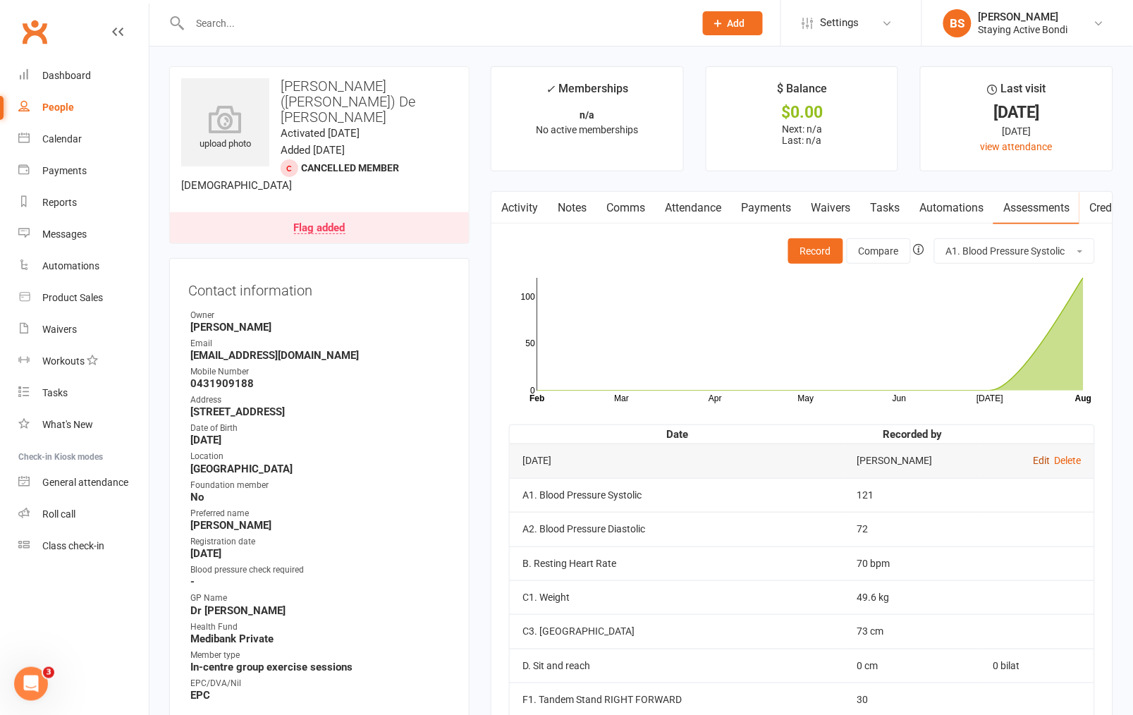
click at [1042, 455] on link "Edit" at bounding box center [1041, 460] width 17 height 11
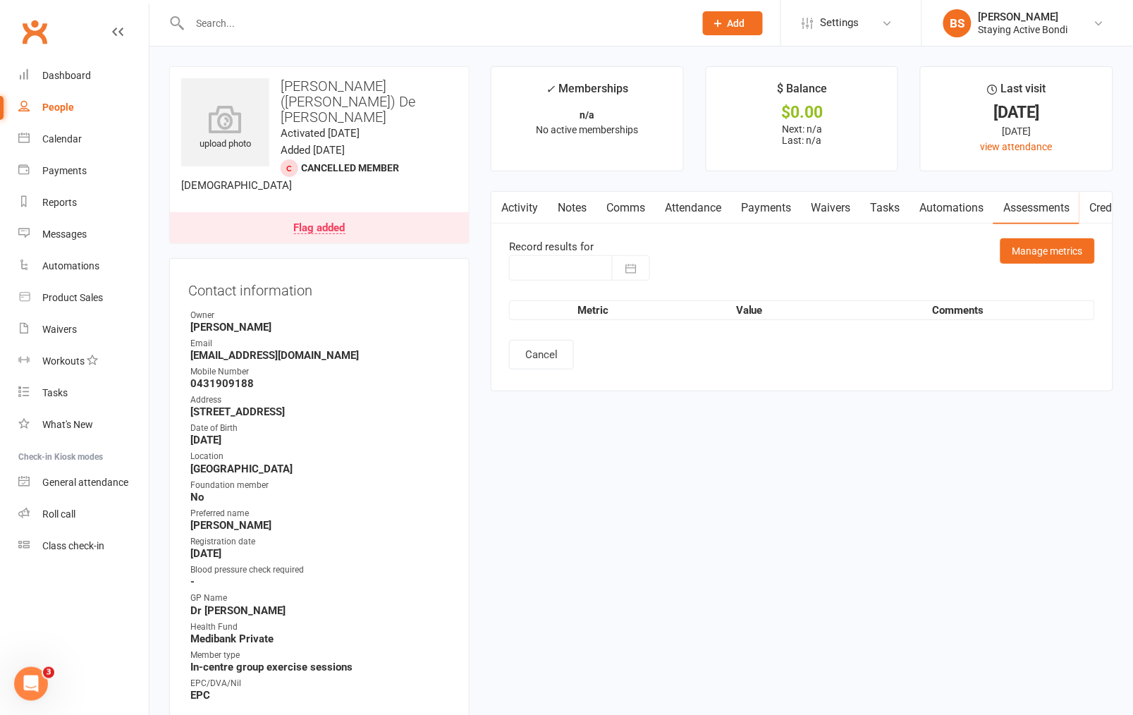
type input "[DATE]"
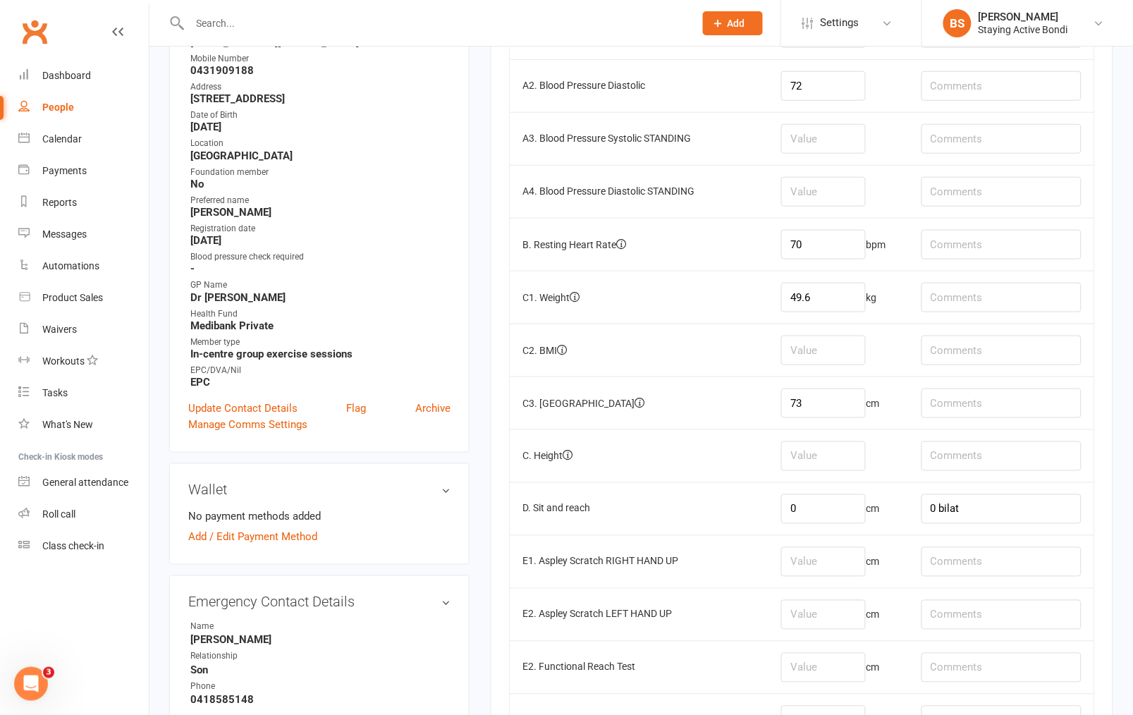
scroll to position [626, 0]
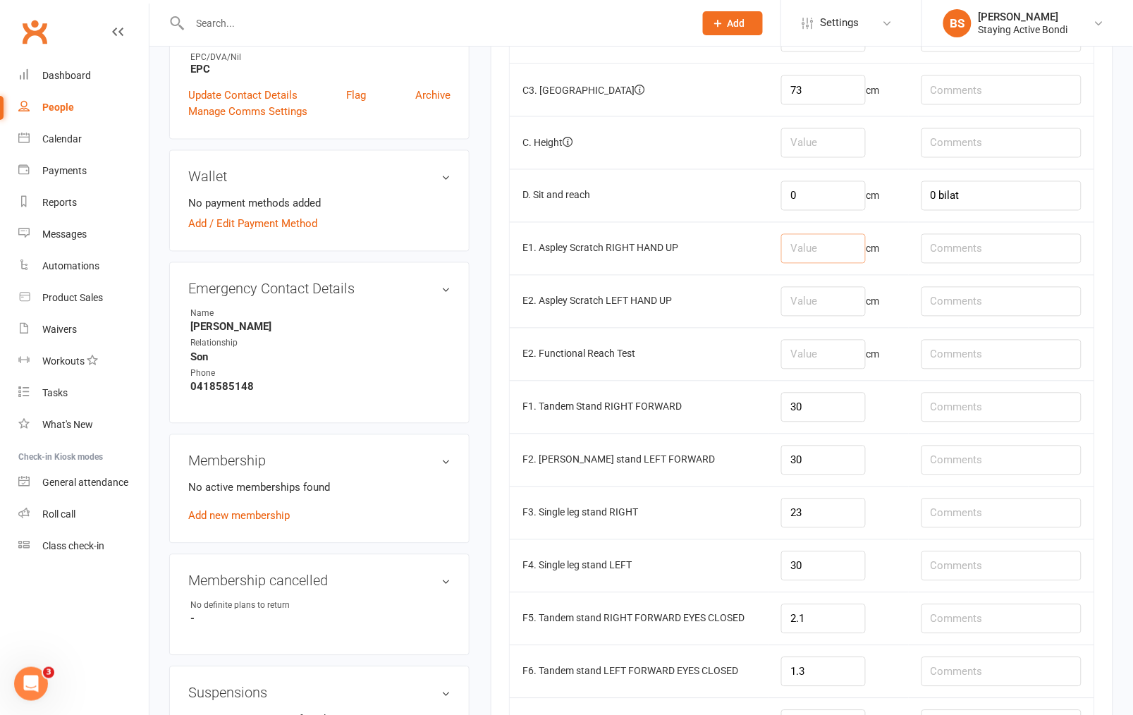
click at [842, 257] on input "number" at bounding box center [823, 249] width 85 height 30
type input "0"
click at [836, 311] on input "number" at bounding box center [823, 302] width 85 height 30
type input "-5"
click at [849, 372] on td "cm" at bounding box center [838, 354] width 140 height 53
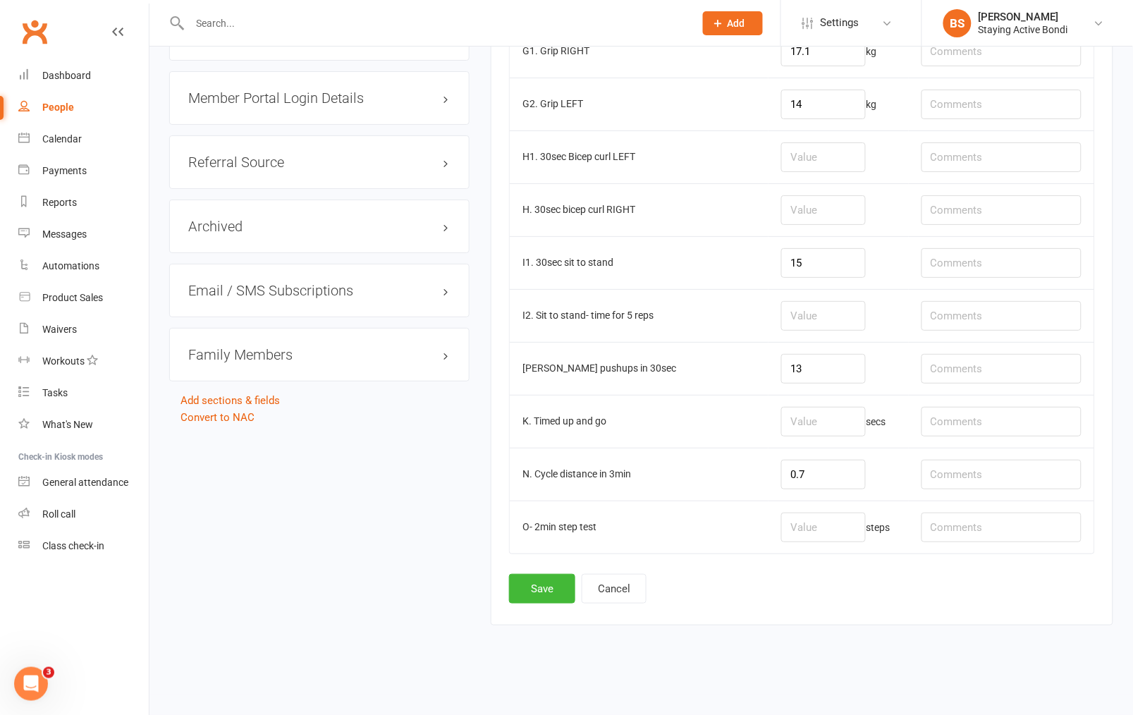
scroll to position [1411, 0]
drag, startPoint x: 545, startPoint y: 595, endPoint x: 575, endPoint y: 598, distance: 29.7
click at [545, 594] on button "Save" at bounding box center [542, 589] width 66 height 30
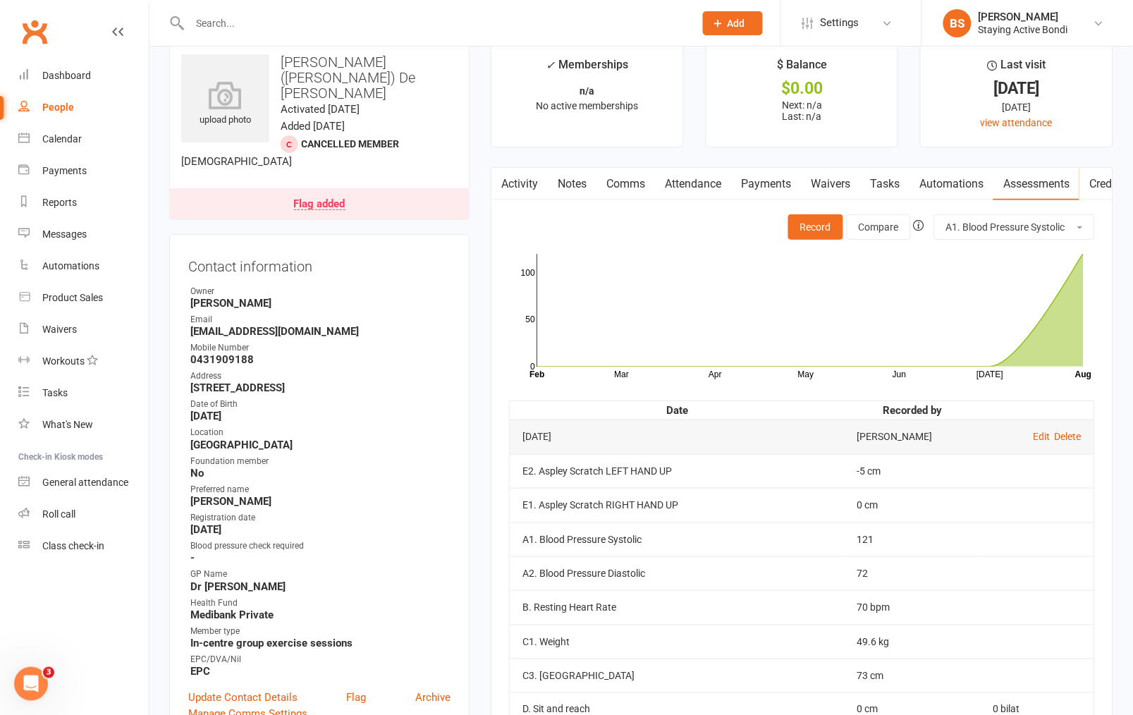
scroll to position [0, 0]
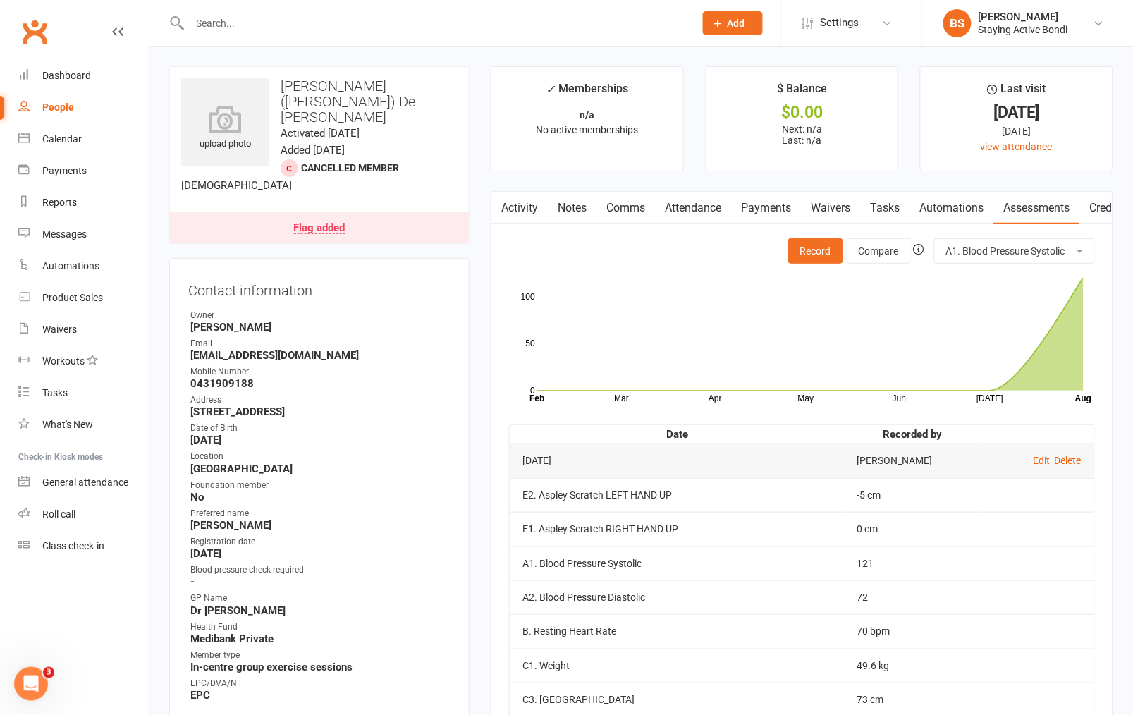
click at [415, 26] on input "text" at bounding box center [434, 23] width 499 height 20
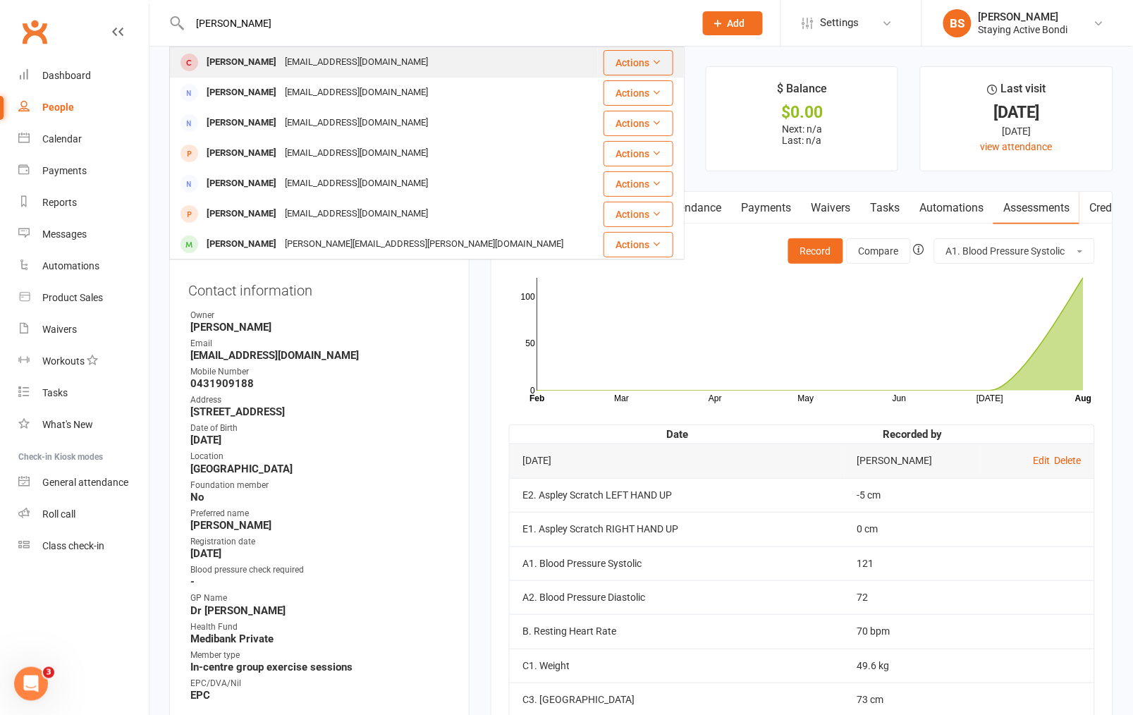
type input "joanna wilson"
click at [375, 58] on div "Jw7279414@gmail.com" at bounding box center [357, 62] width 152 height 20
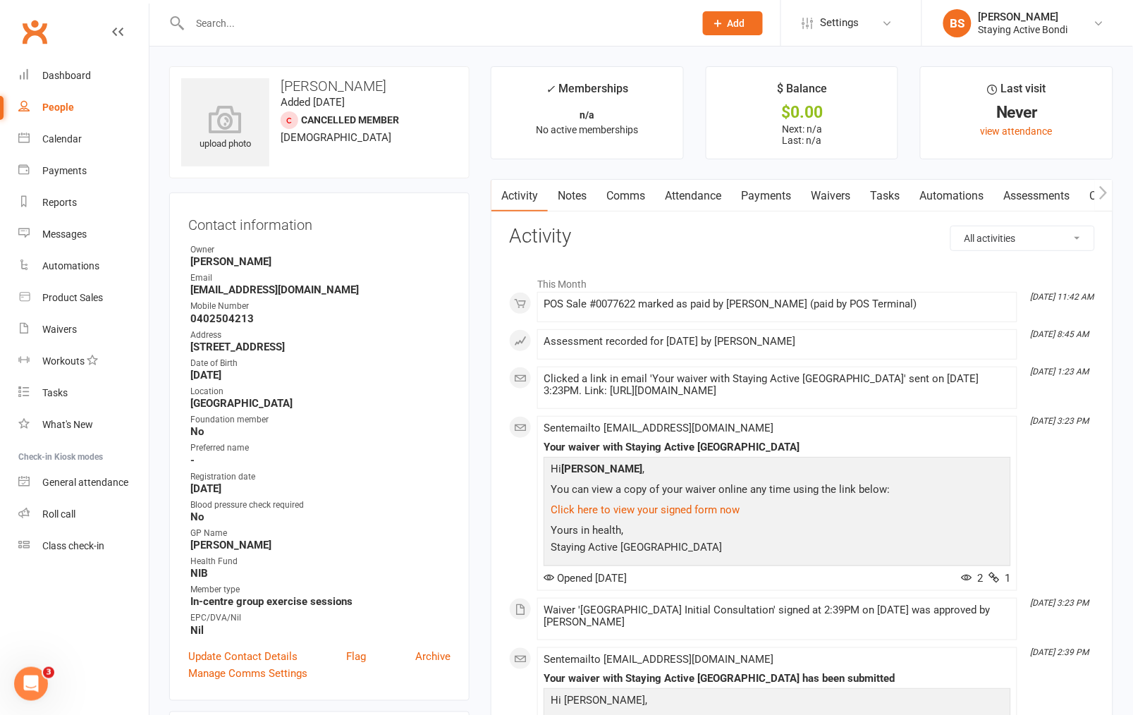
click at [575, 200] on link "Notes" at bounding box center [572, 196] width 49 height 32
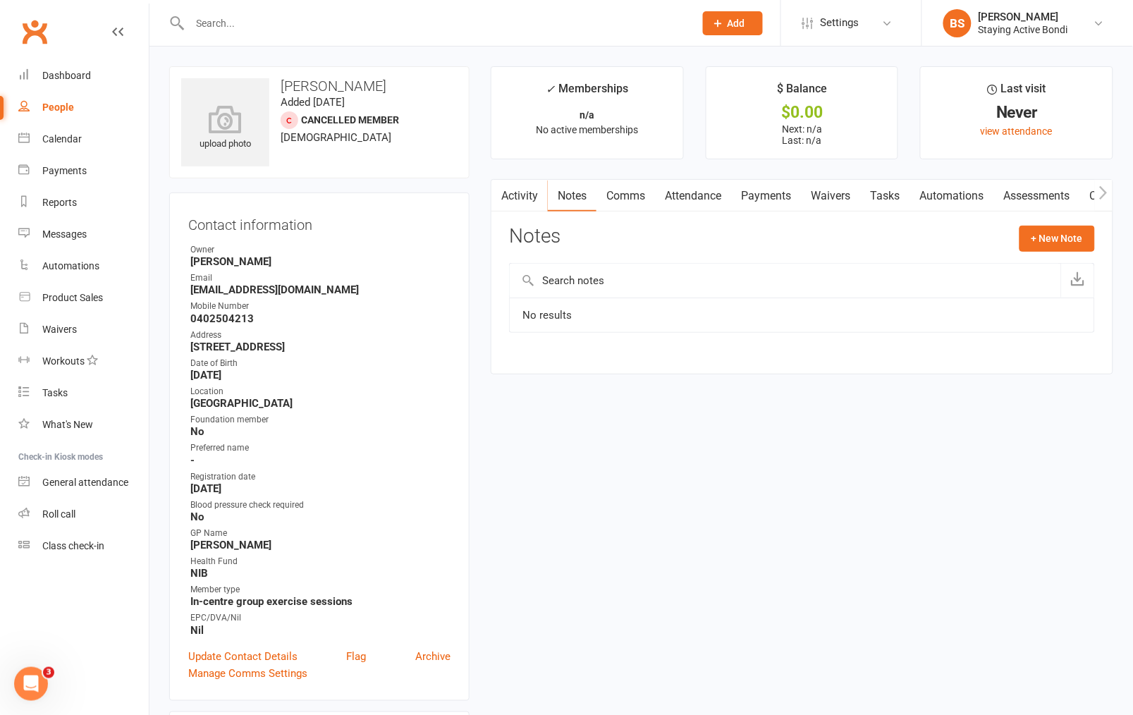
click at [842, 200] on link "Waivers" at bounding box center [830, 196] width 59 height 32
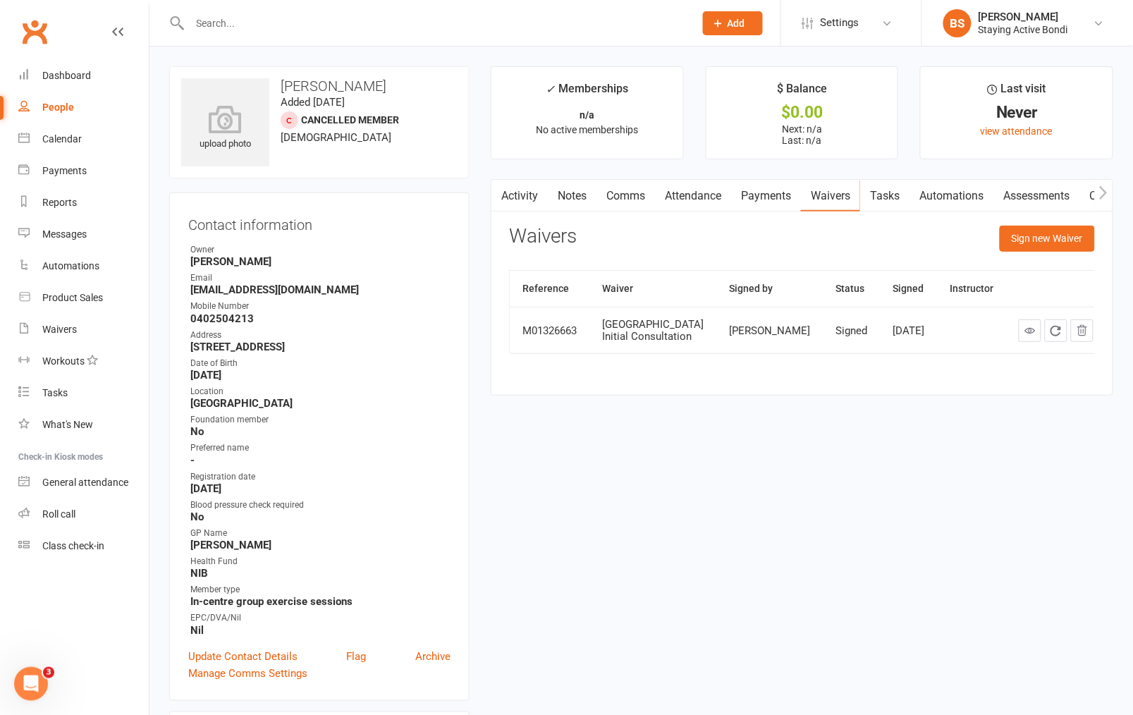
click at [1040, 188] on link "Assessments" at bounding box center [1036, 196] width 86 height 32
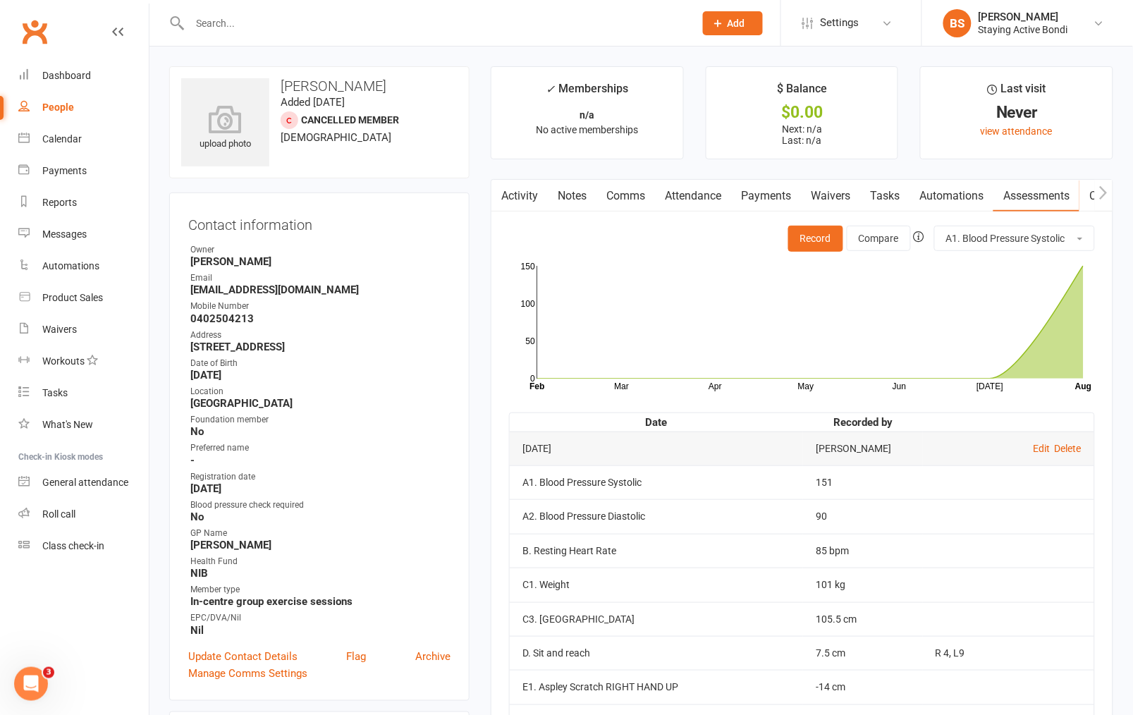
click at [835, 193] on link "Waivers" at bounding box center [830, 196] width 59 height 32
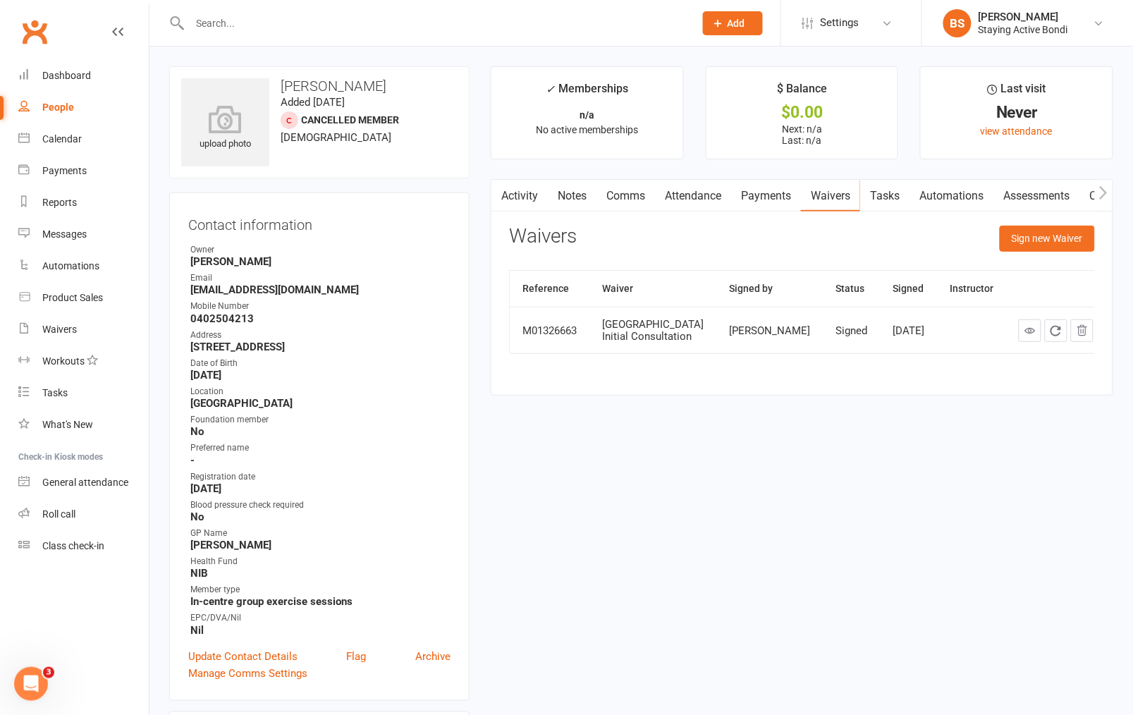
click at [1022, 191] on link "Assessments" at bounding box center [1036, 196] width 86 height 32
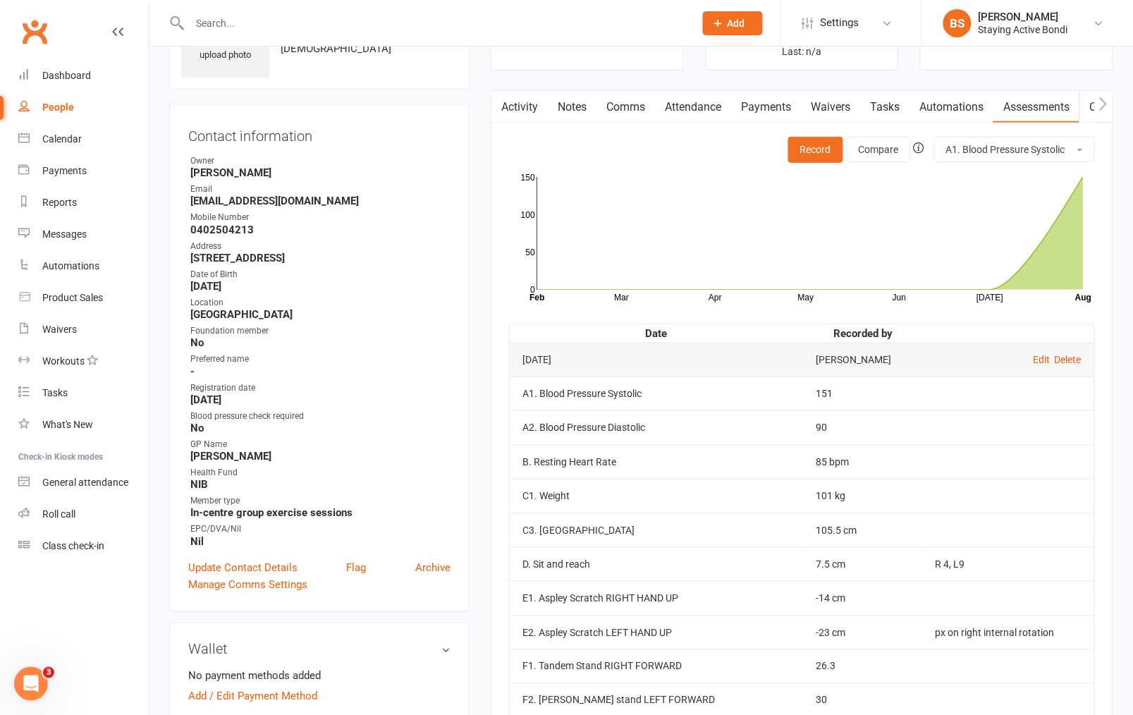
scroll to position [78, 0]
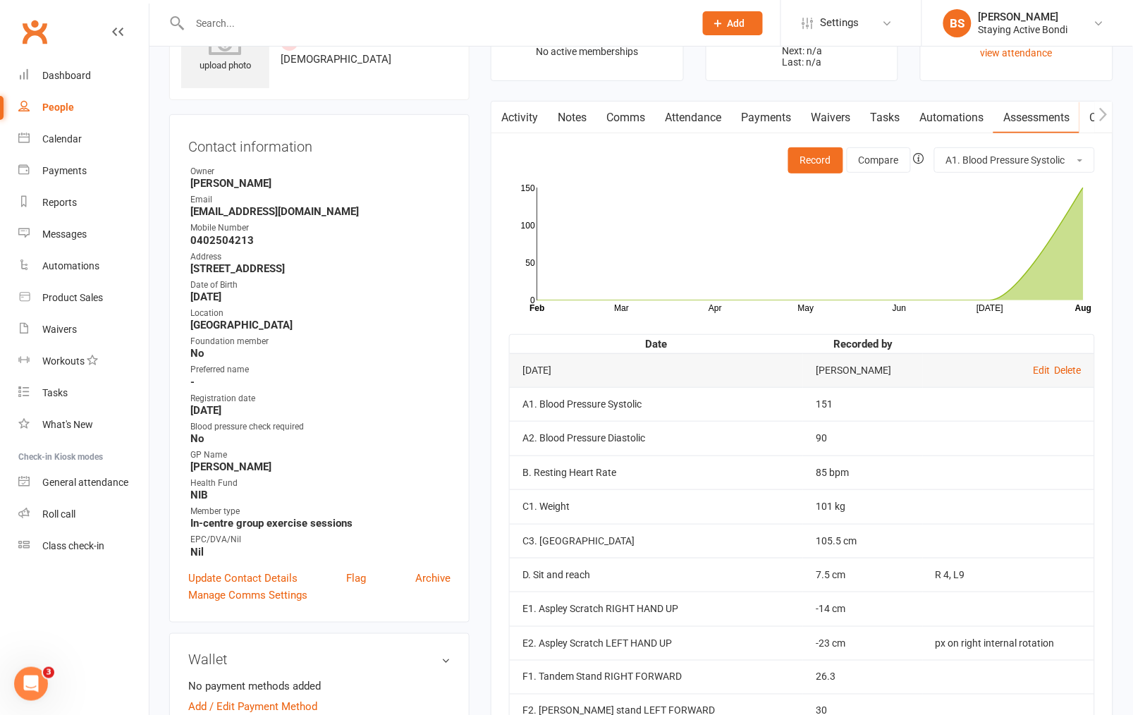
click at [833, 111] on link "Waivers" at bounding box center [830, 118] width 59 height 32
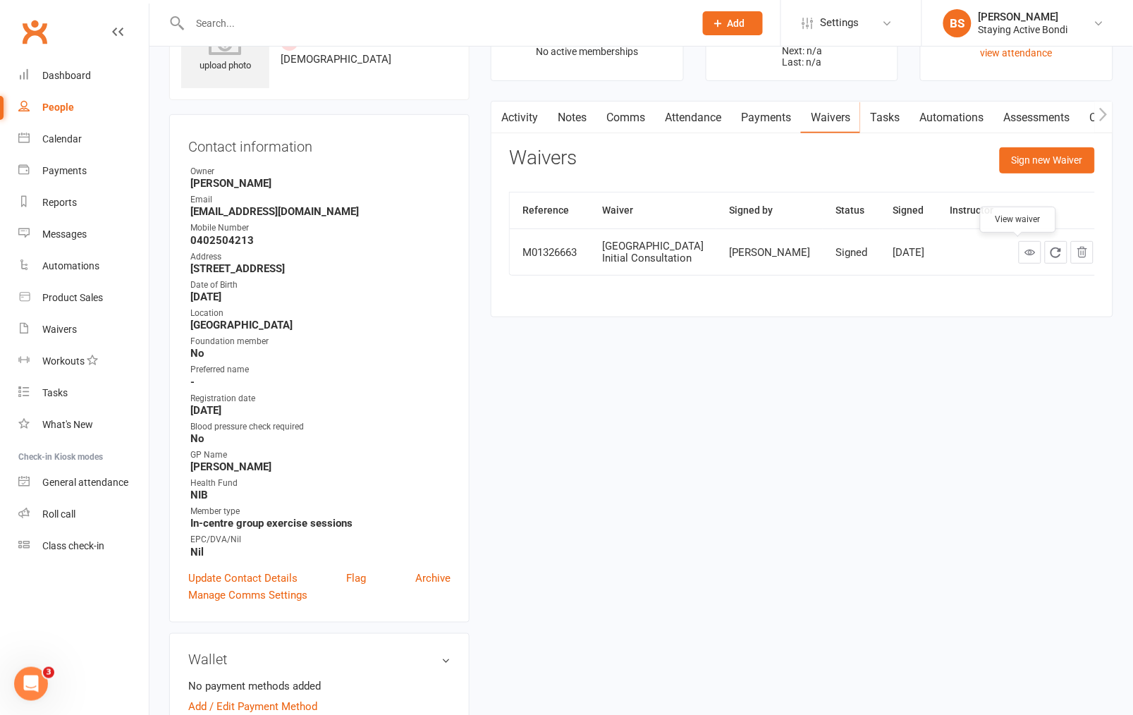
click at [1025, 252] on icon at bounding box center [1030, 252] width 11 height 11
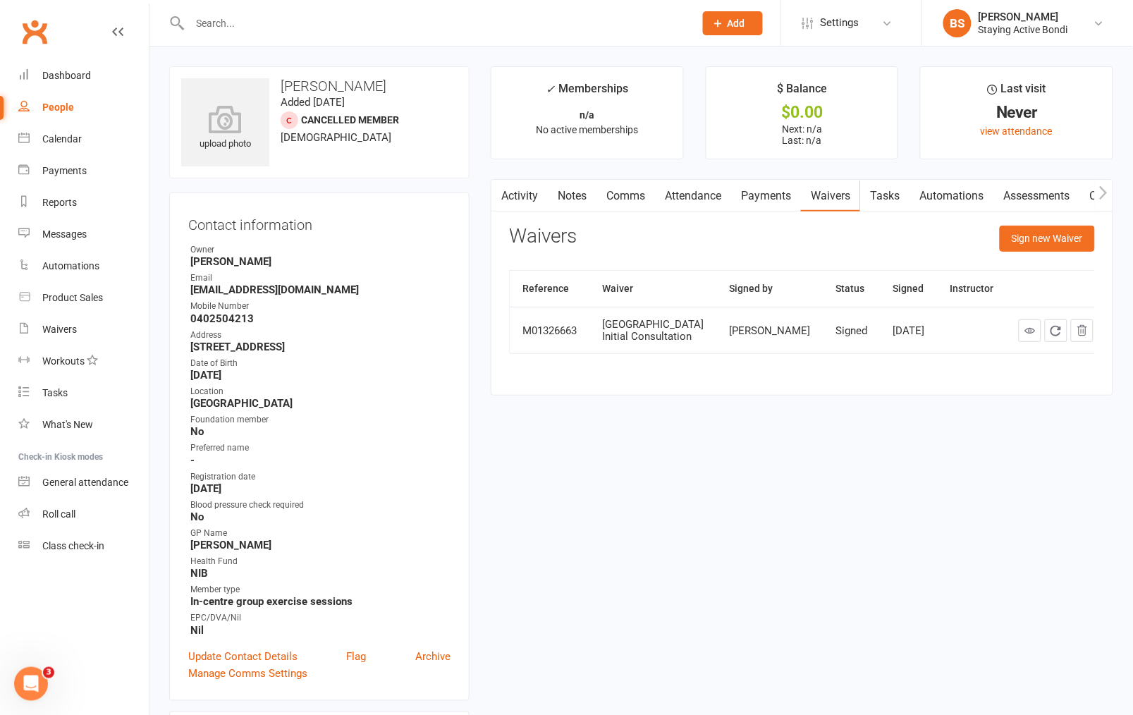
click at [1031, 198] on link "Assessments" at bounding box center [1036, 196] width 86 height 32
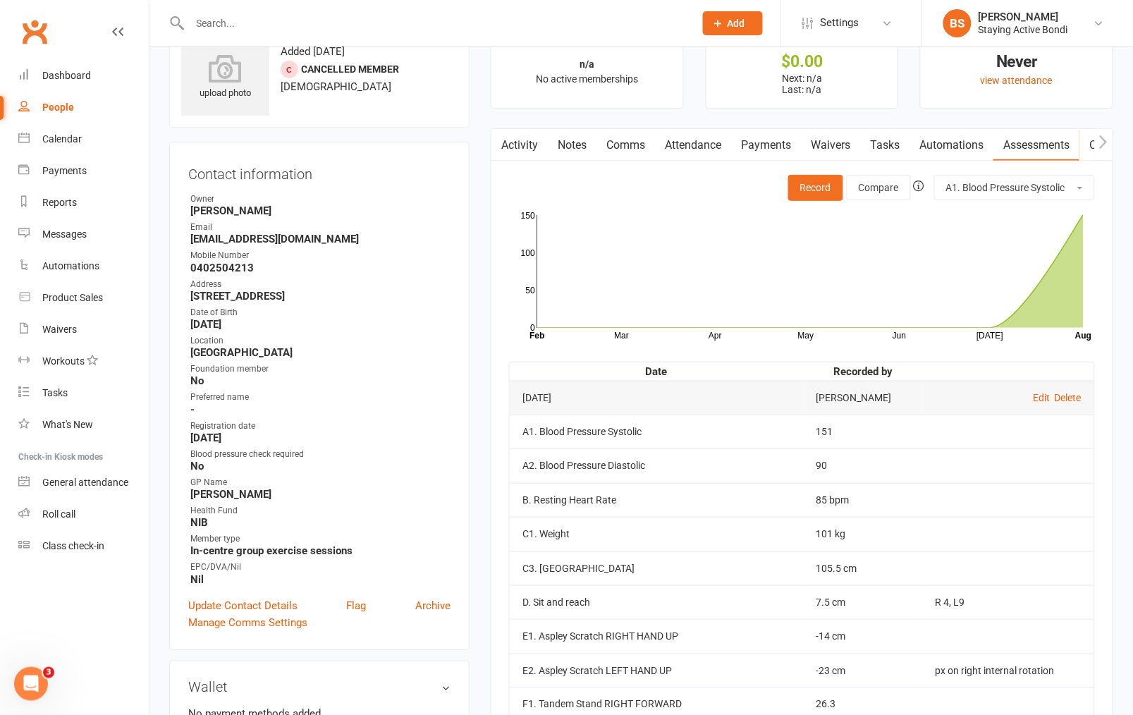
scroll to position [78, 0]
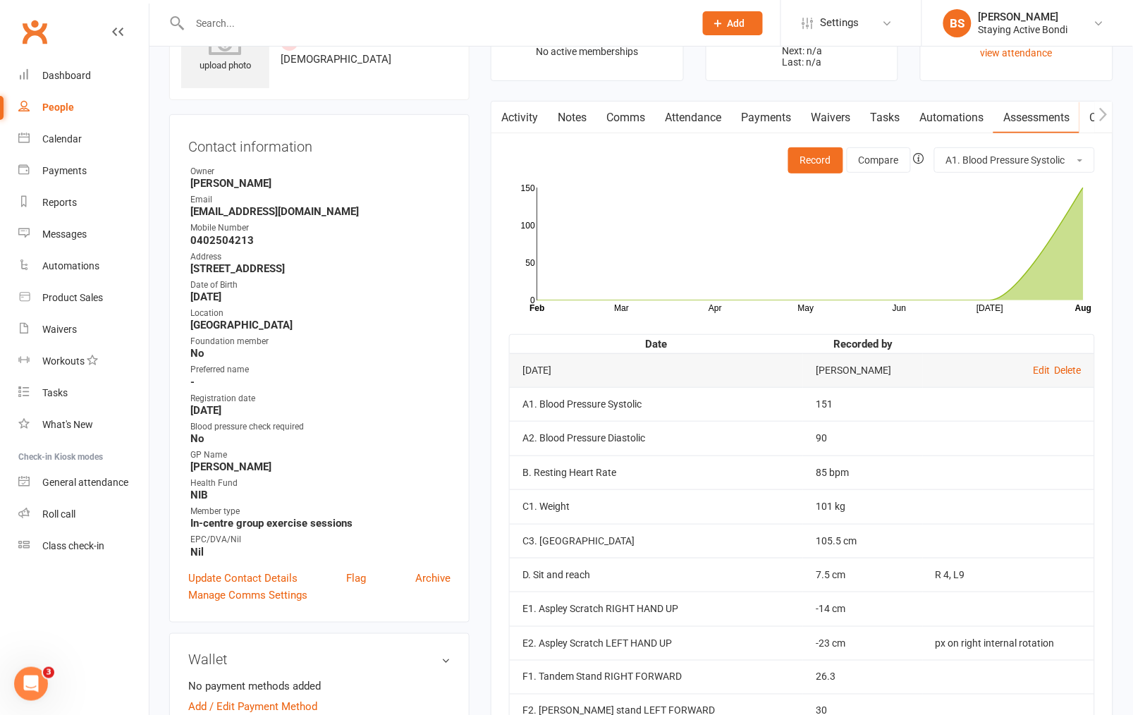
click at [1108, 397] on div "Activity Notes Comms Attendance Payments Waivers Tasks Automations Assessments …" at bounding box center [802, 589] width 622 height 977
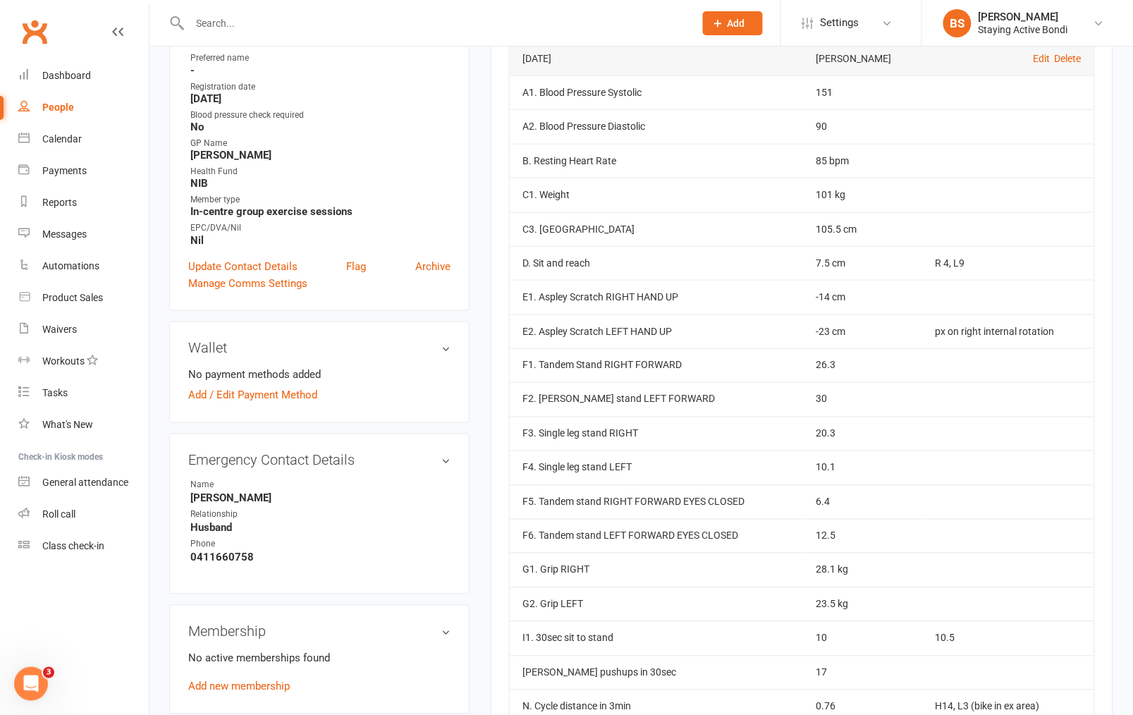
scroll to position [391, 0]
click at [523, 16] on input "text" at bounding box center [434, 23] width 499 height 20
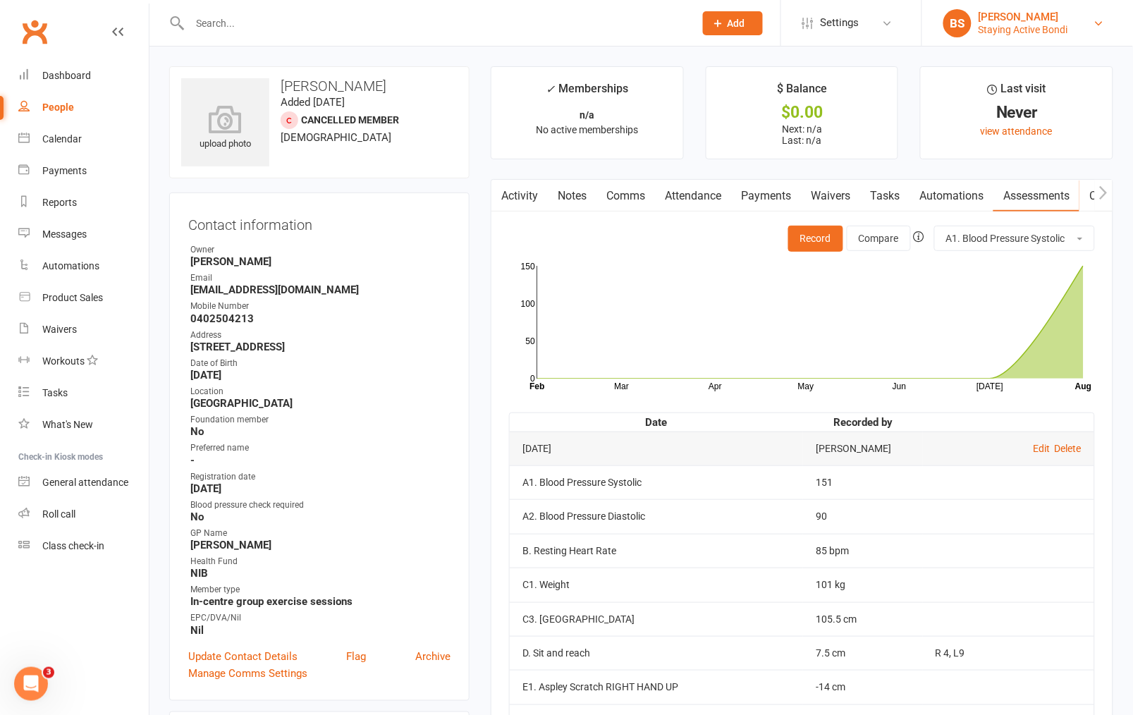
click at [1034, 31] on div "Staying Active Bondi" at bounding box center [1024, 29] width 90 height 13
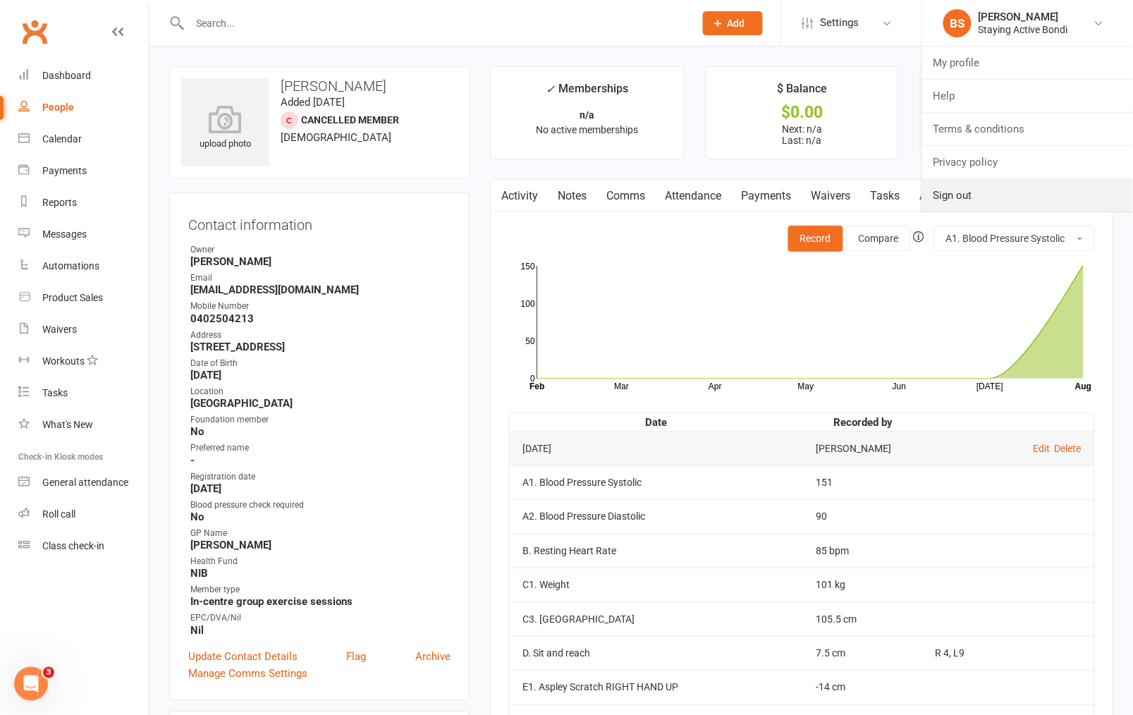
drag, startPoint x: 976, startPoint y: 197, endPoint x: 967, endPoint y: 195, distance: 8.9
click at [976, 197] on link "Sign out" at bounding box center [1027, 195] width 211 height 32
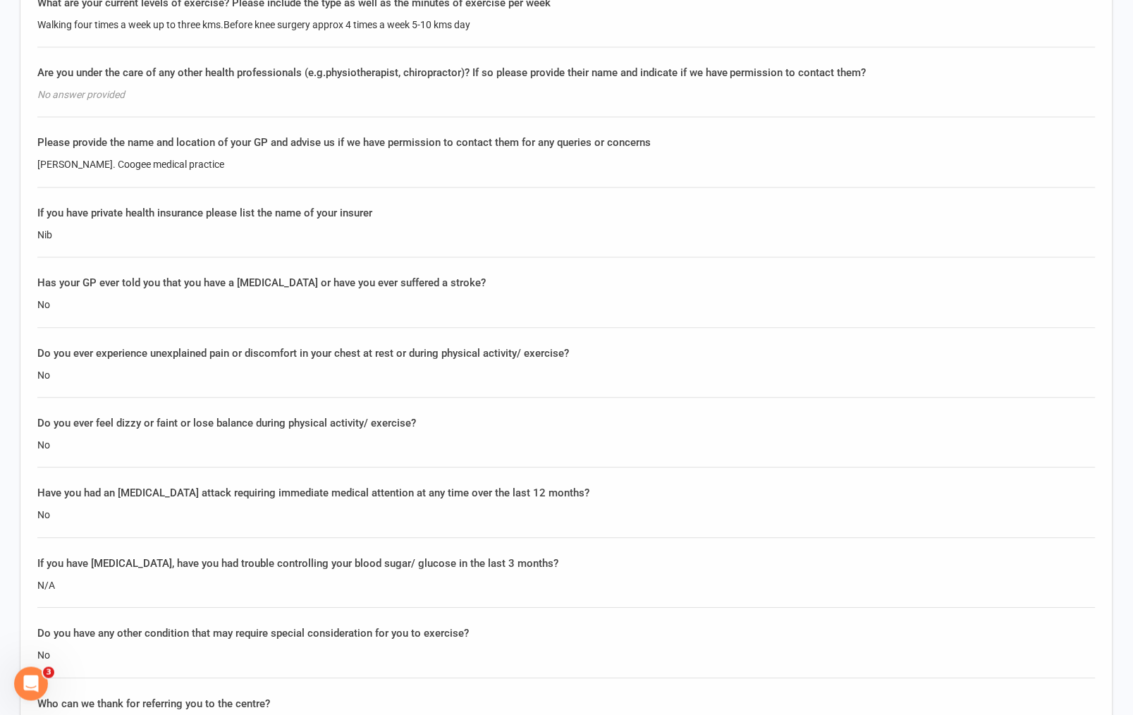
scroll to position [2193, 0]
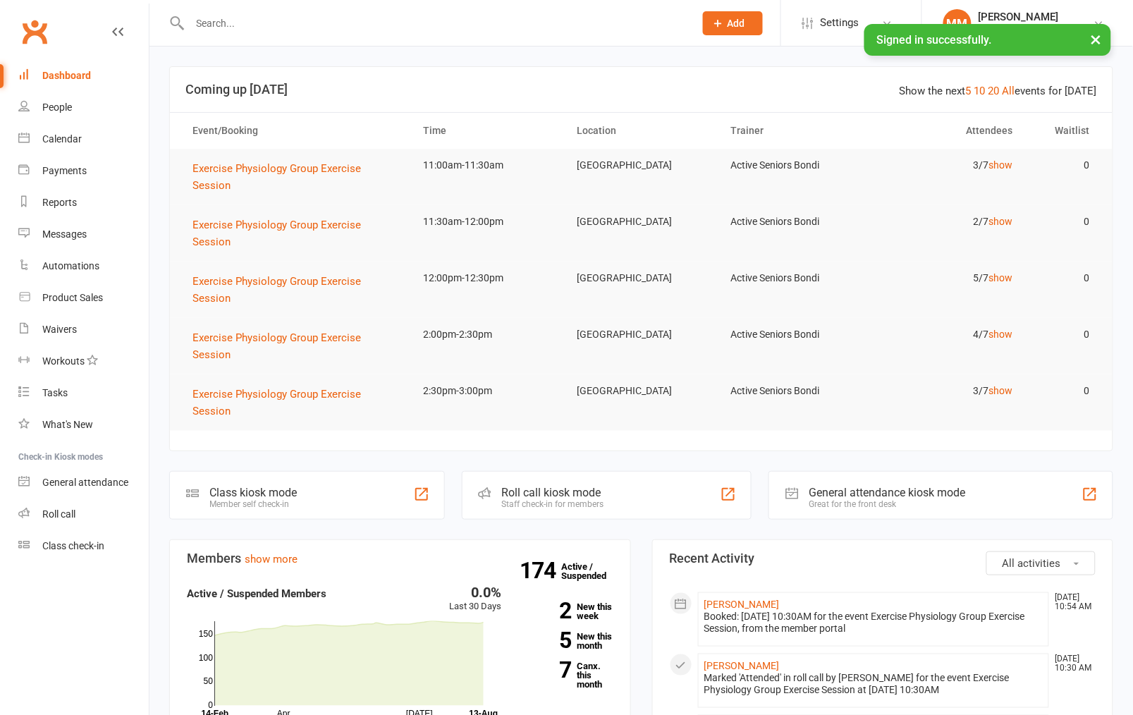
click at [207, 19] on input "text" at bounding box center [434, 23] width 499 height 20
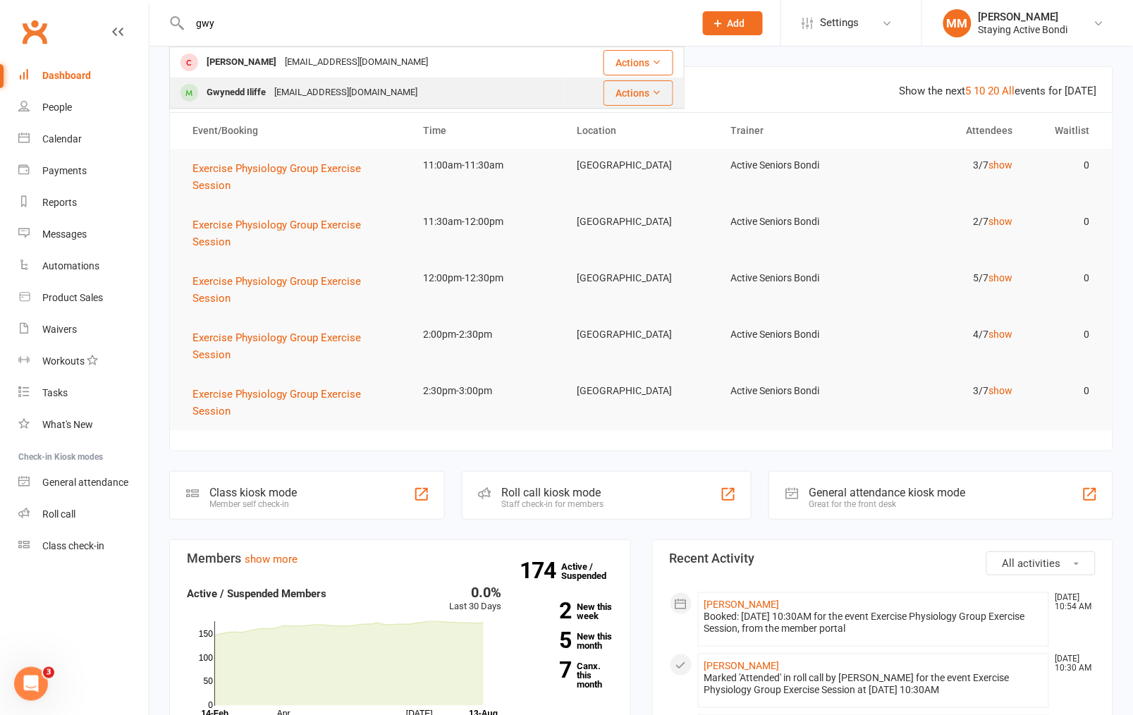
type input "gwy"
click at [281, 85] on div "[EMAIL_ADDRESS][DOMAIN_NAME]" at bounding box center [346, 92] width 152 height 20
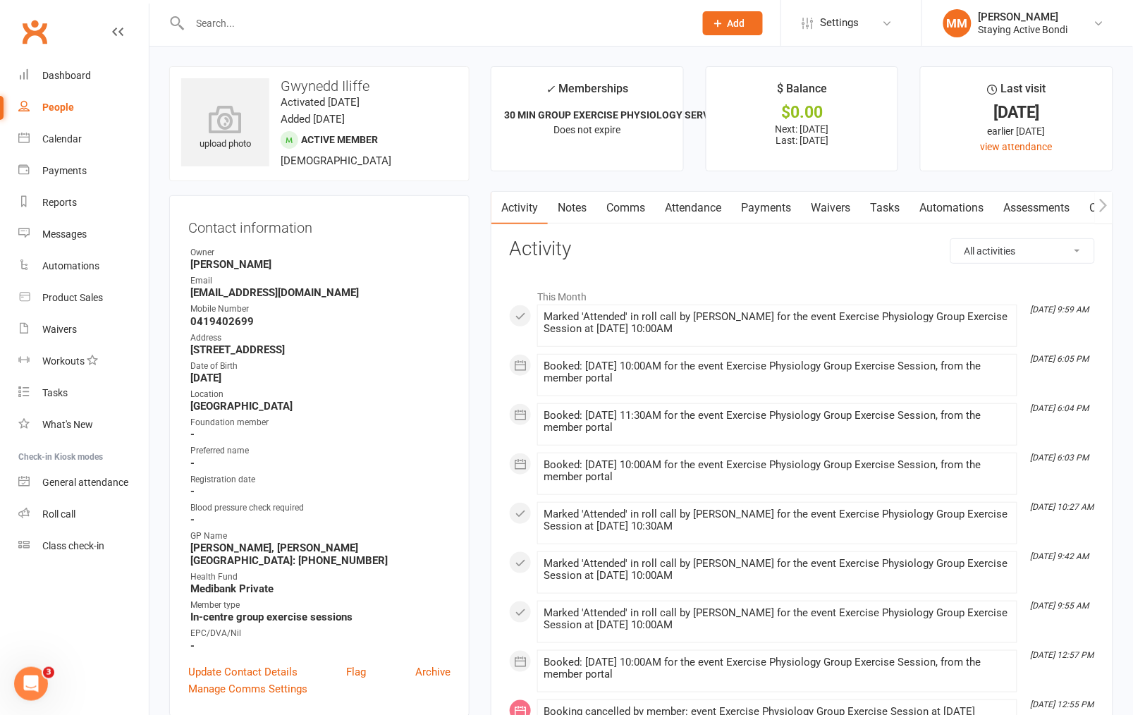
click at [1046, 207] on link "Assessments" at bounding box center [1036, 208] width 86 height 32
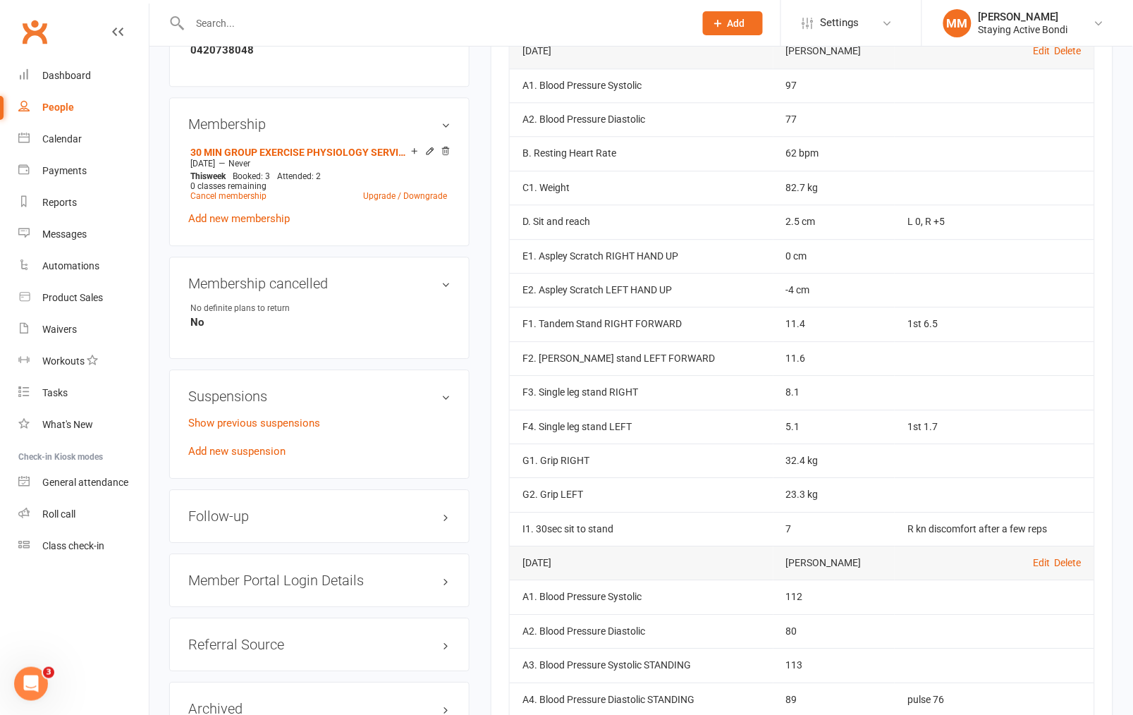
scroll to position [957, 0]
